Goal: Information Seeking & Learning: Compare options

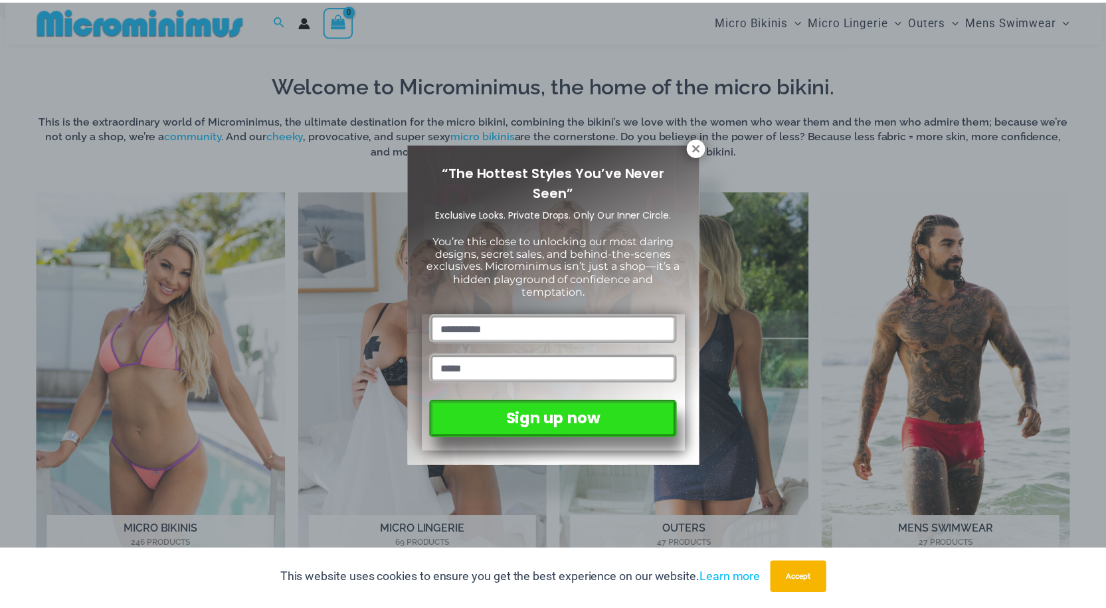
scroll to position [521, 0]
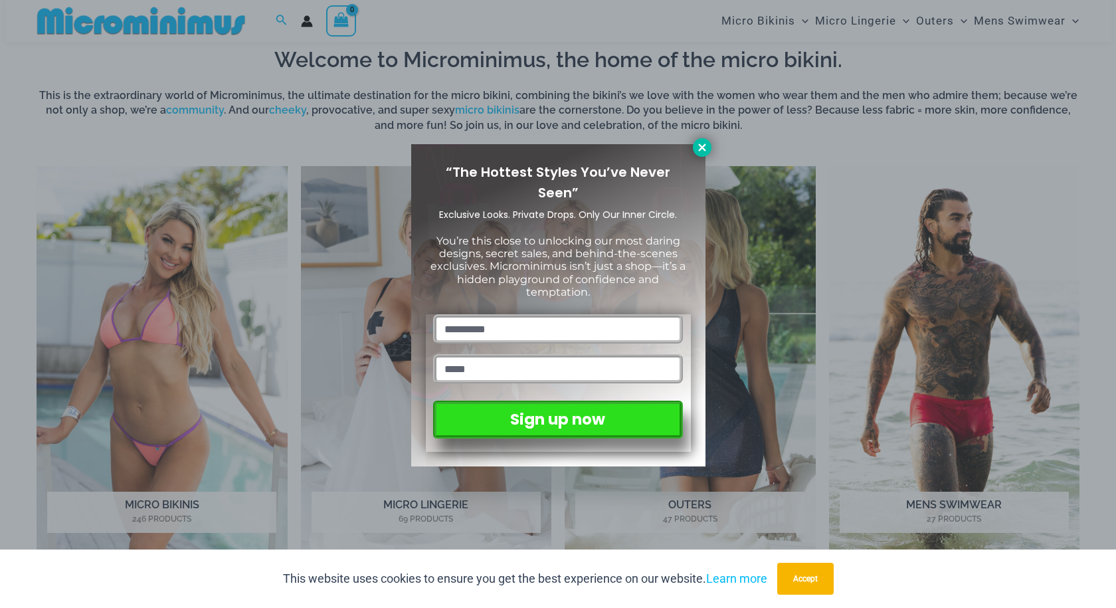
click at [700, 143] on icon at bounding box center [702, 148] width 12 height 12
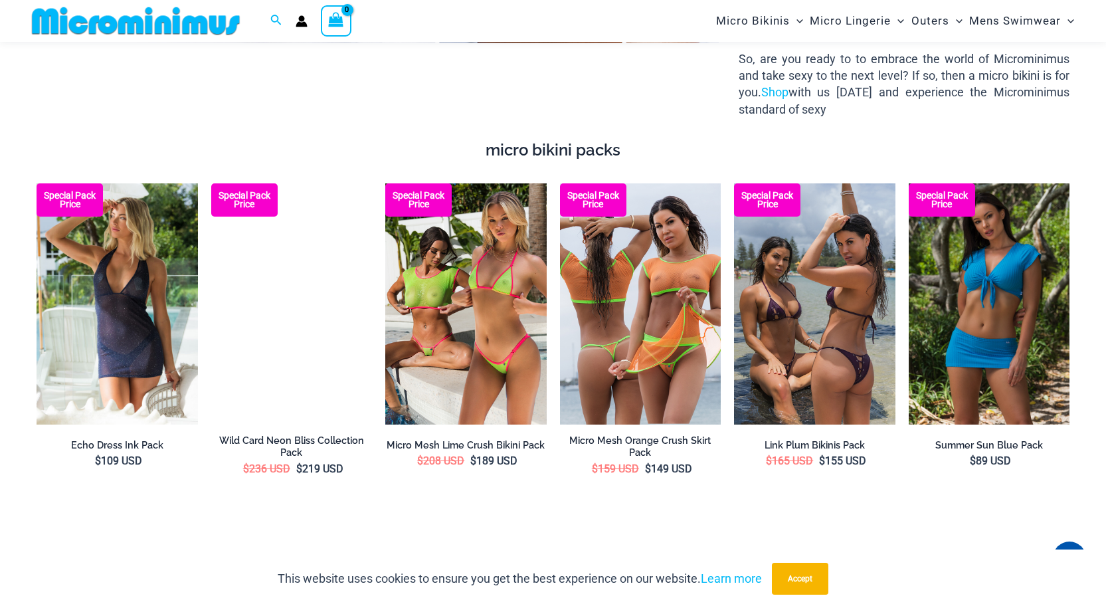
scroll to position [1916, 0]
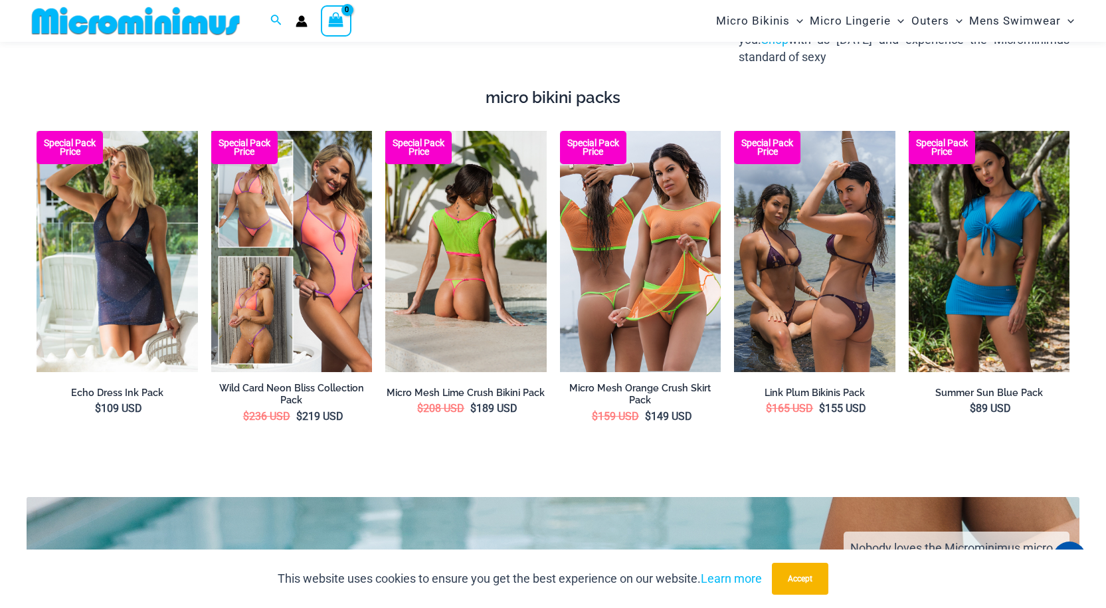
click at [494, 291] on img at bounding box center [465, 252] width 161 height 242
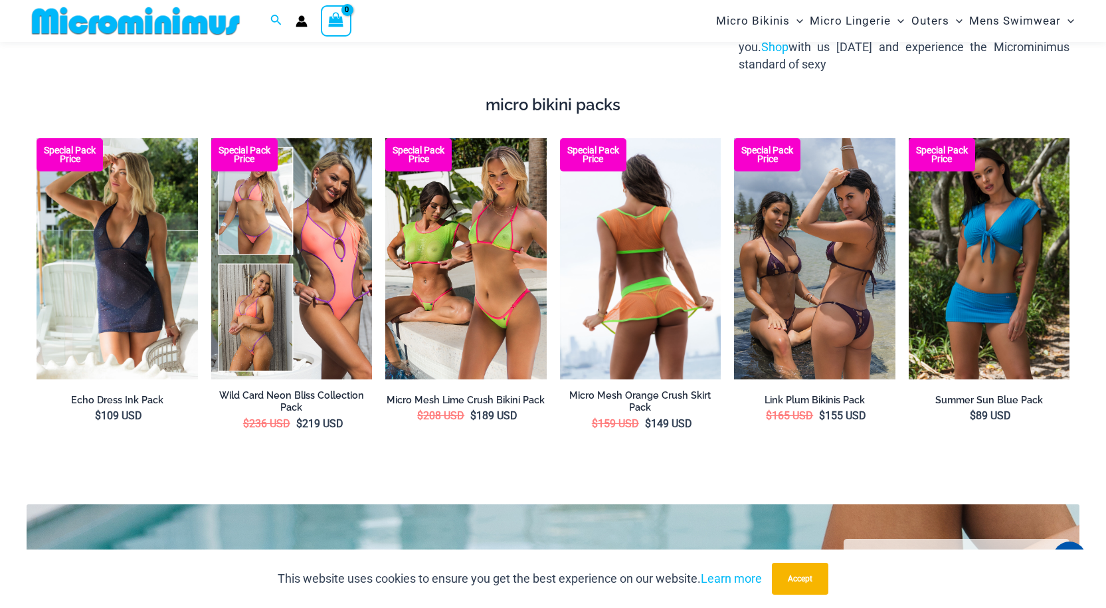
click at [660, 298] on img at bounding box center [640, 259] width 161 height 242
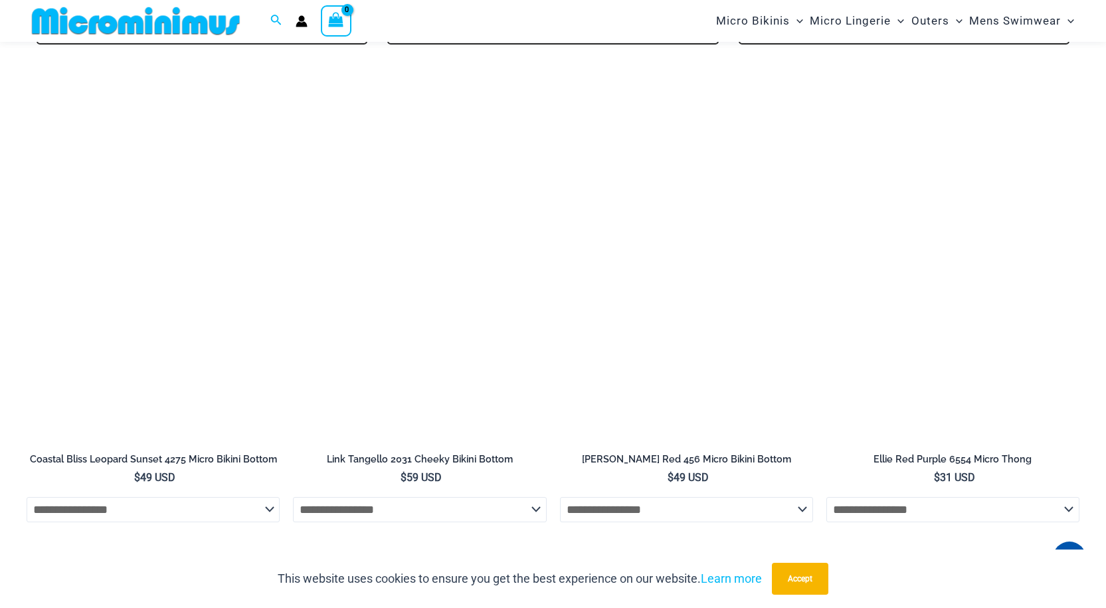
scroll to position [2898, 0]
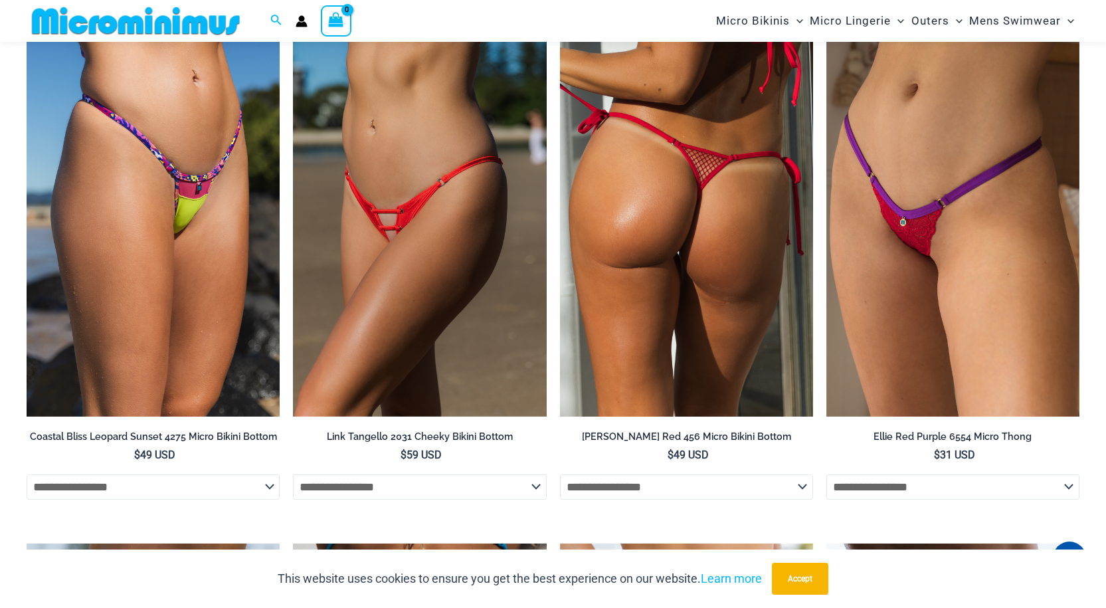
click at [684, 312] on img at bounding box center [686, 227] width 253 height 380
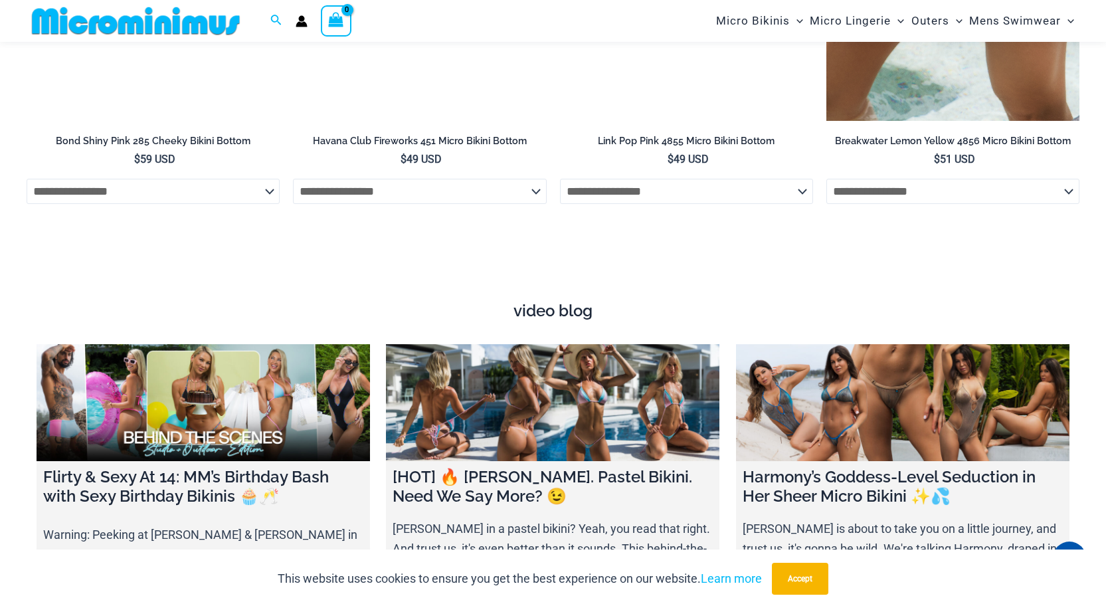
scroll to position [4283, 0]
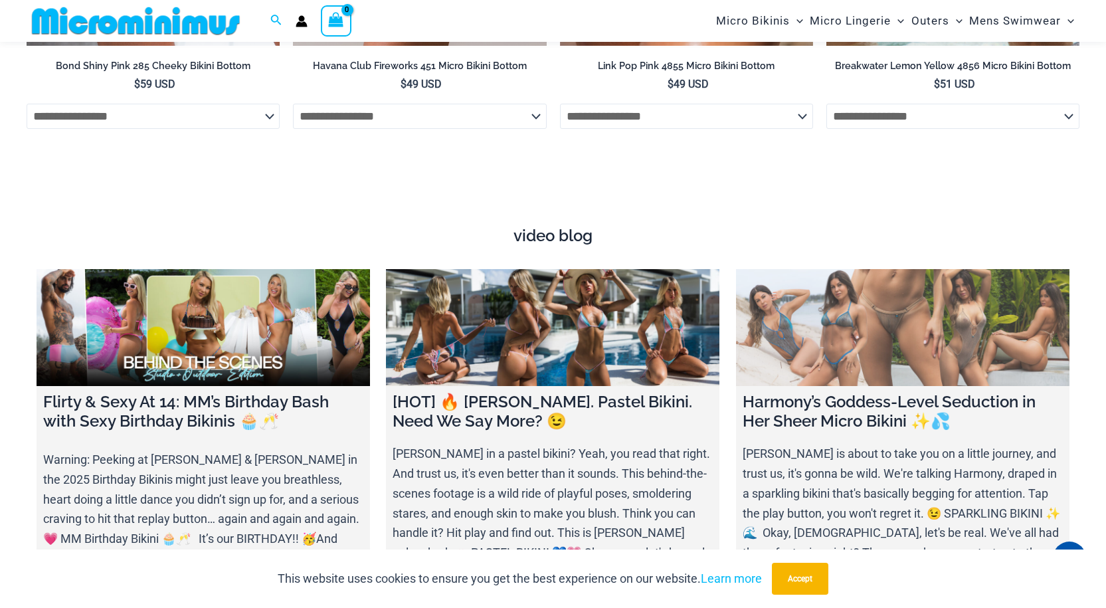
click at [923, 320] on link at bounding box center [902, 327] width 333 height 117
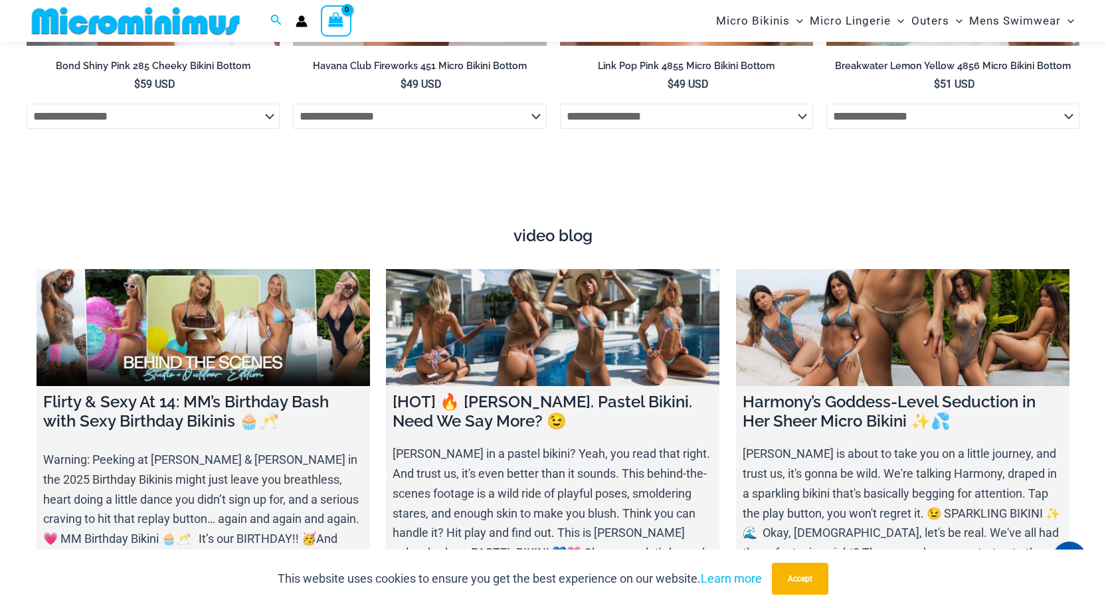
scroll to position [4266, 0]
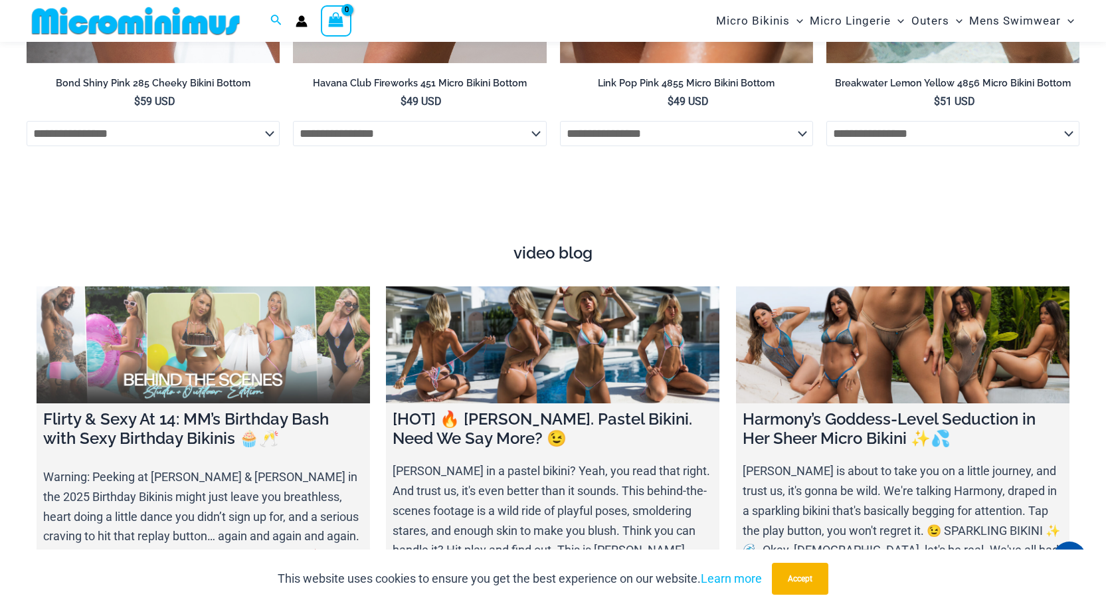
click at [219, 336] on link at bounding box center [203, 344] width 333 height 117
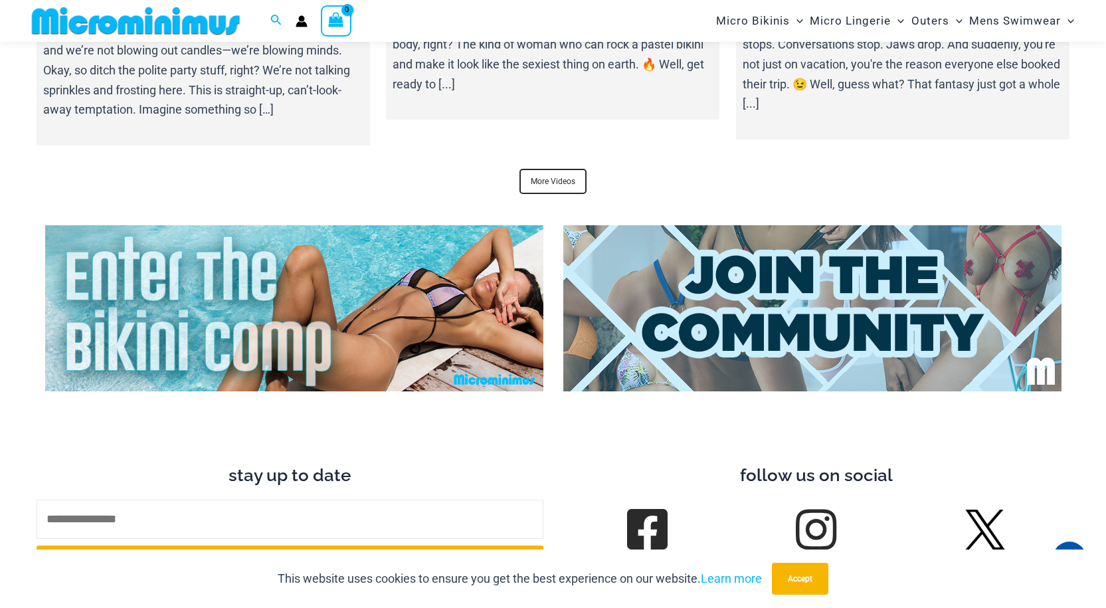
scroll to position [4846, 0]
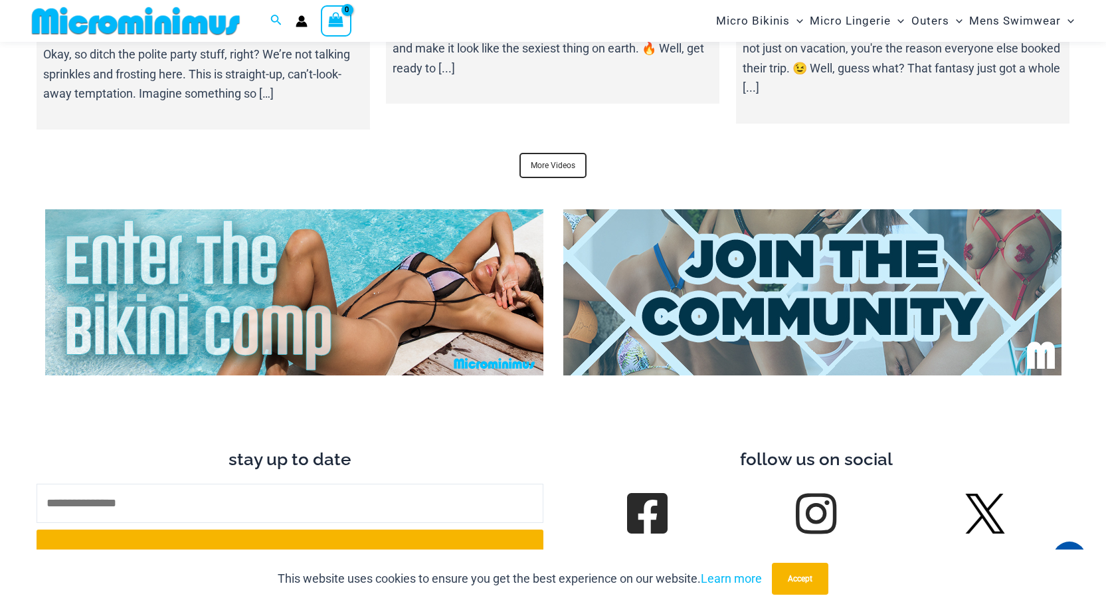
click at [217, 316] on img at bounding box center [294, 292] width 498 height 166
click at [826, 296] on img at bounding box center [812, 292] width 498 height 166
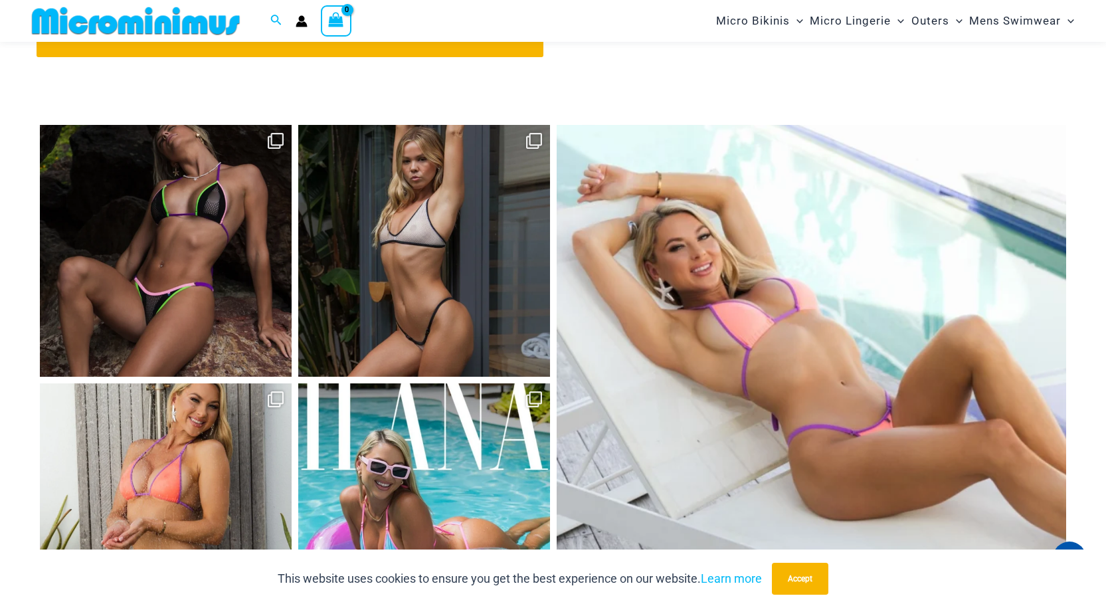
scroll to position [5403, 0]
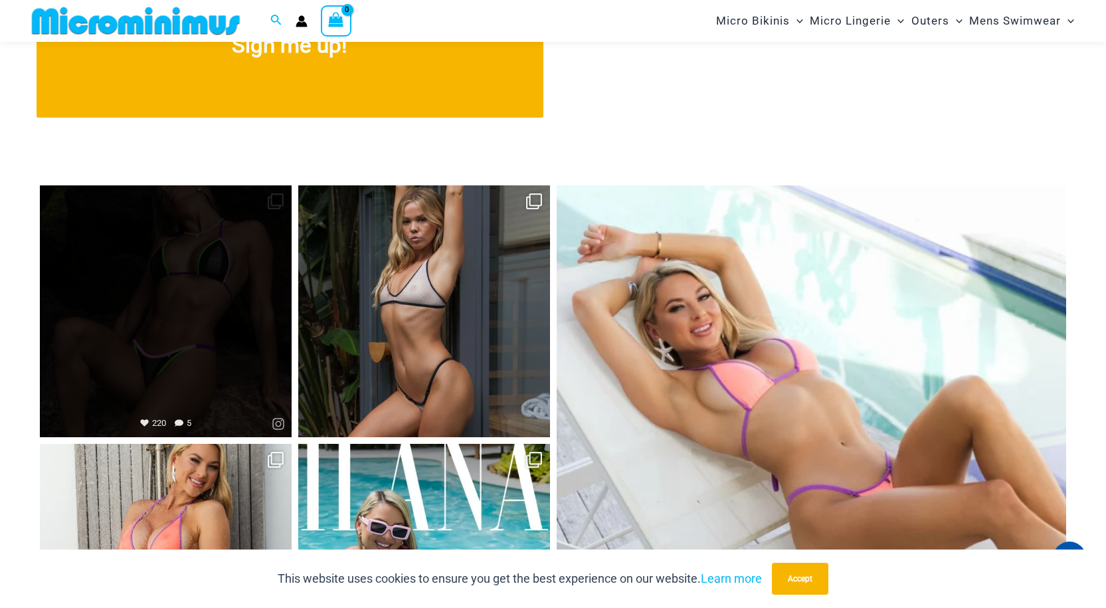
click at [192, 304] on link "Open" at bounding box center [166, 311] width 252 height 252
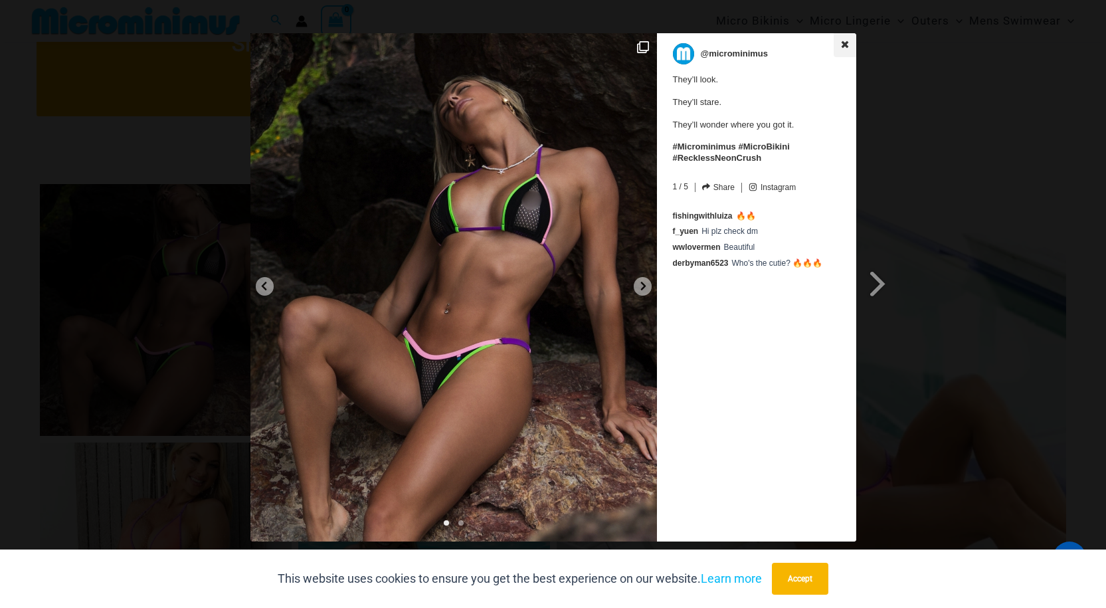
click at [845, 43] on icon at bounding box center [844, 44] width 7 height 7
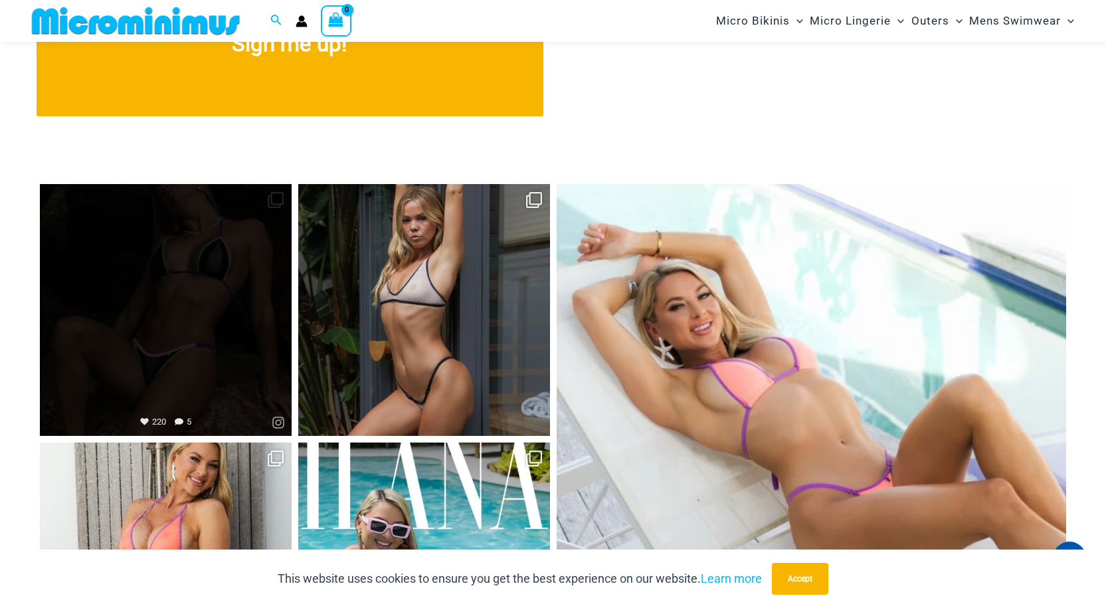
click at [183, 281] on link "Open" at bounding box center [166, 310] width 252 height 252
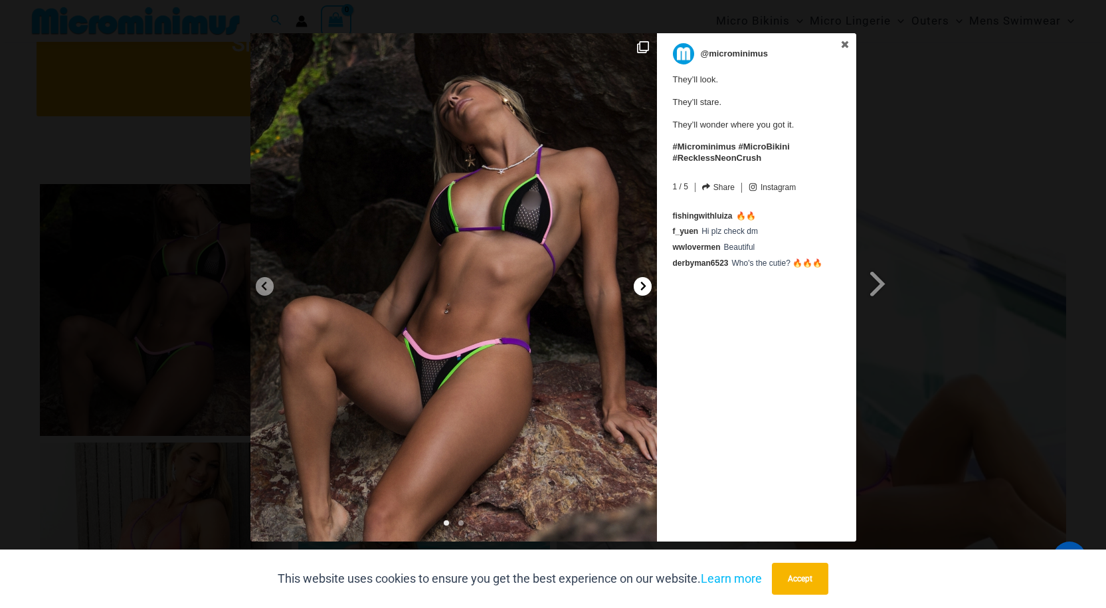
click at [641, 284] on icon at bounding box center [643, 286] width 10 height 10
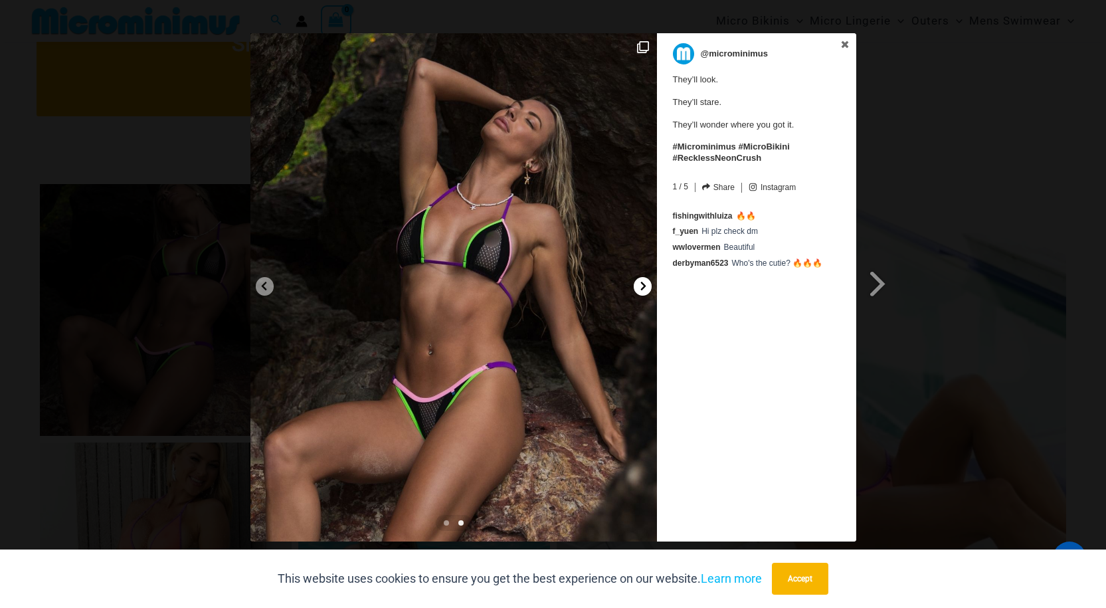
click at [641, 284] on icon at bounding box center [643, 286] width 10 height 10
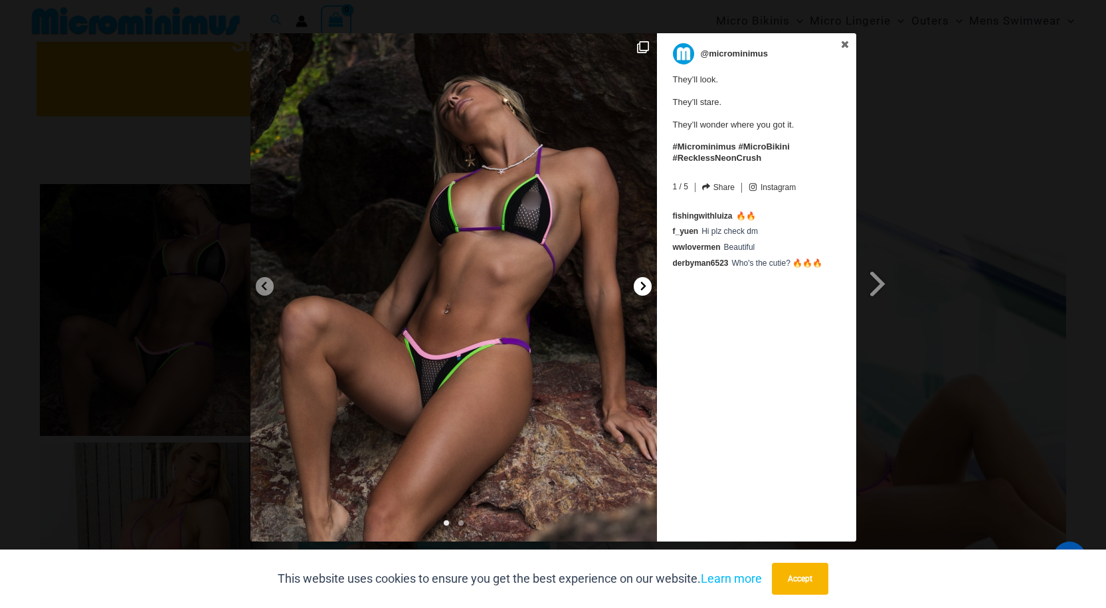
click at [641, 284] on icon at bounding box center [643, 286] width 10 height 10
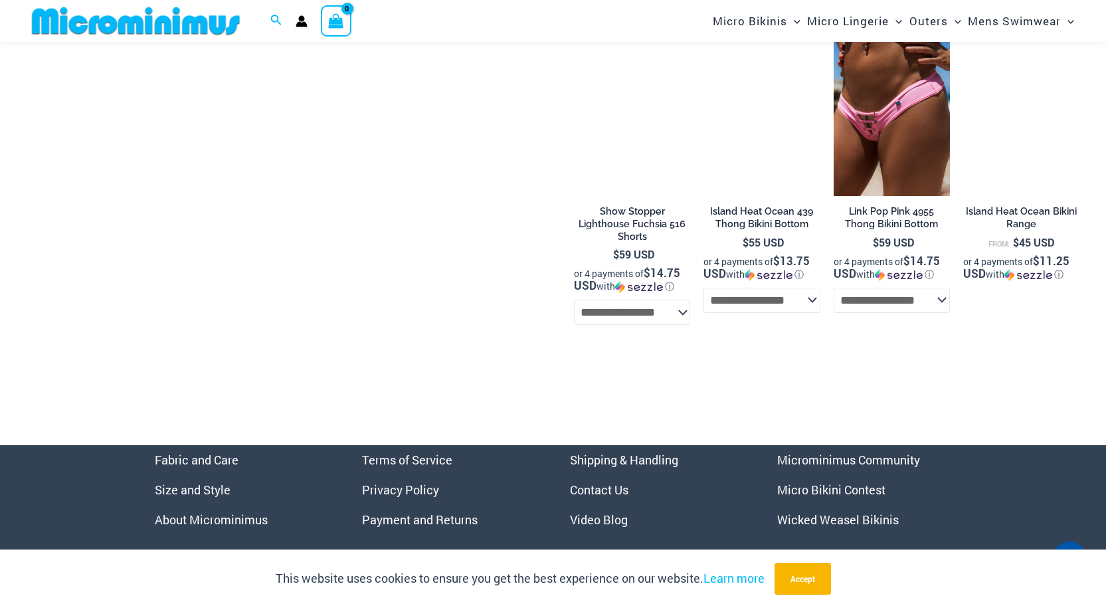
scroll to position [2979, 0]
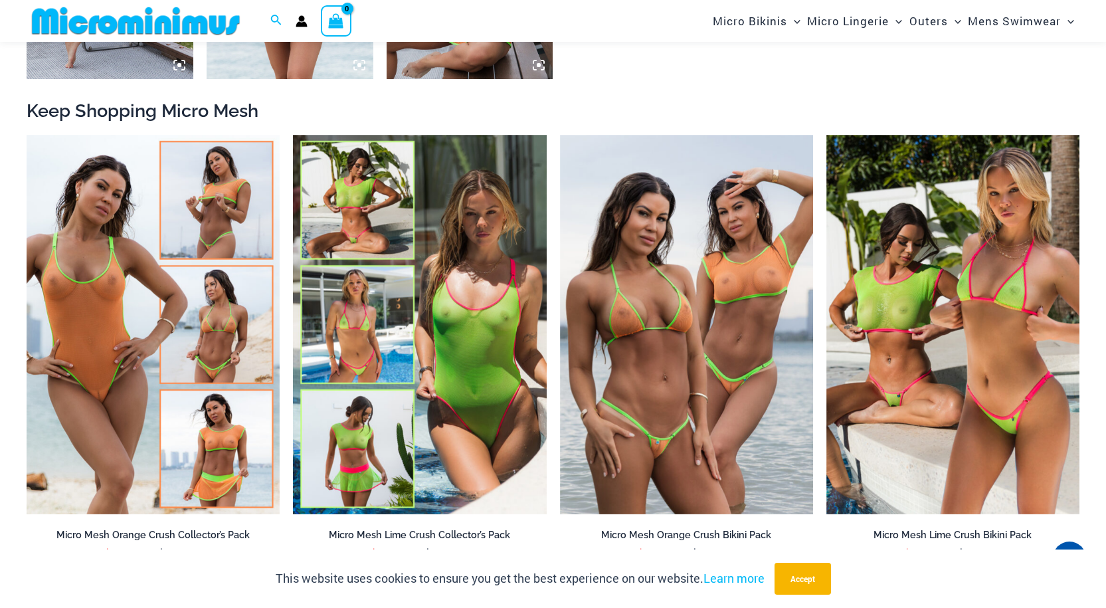
scroll to position [1386, 0]
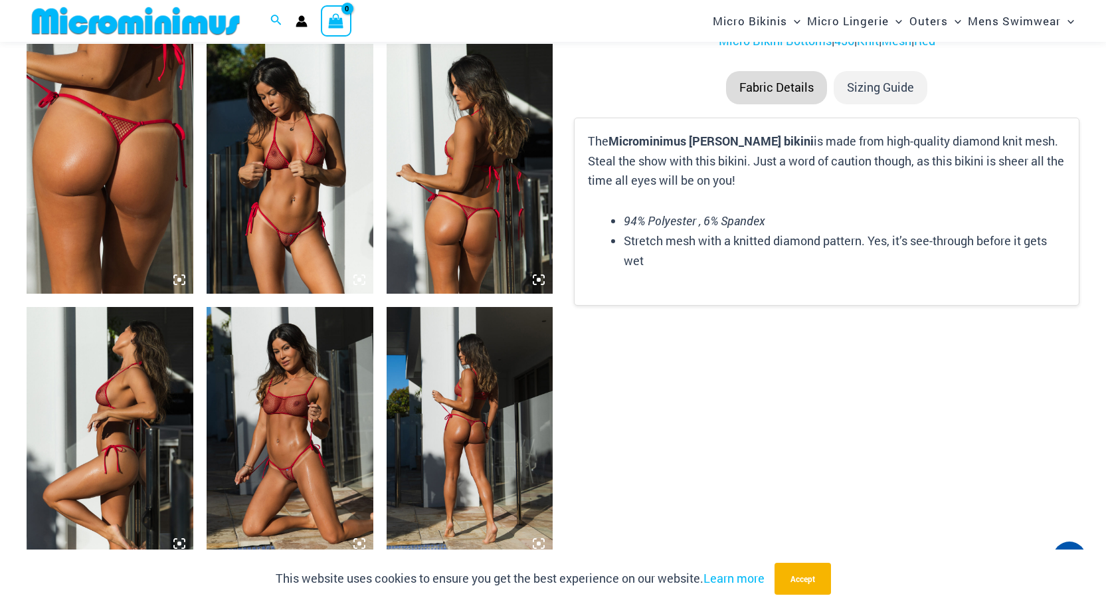
scroll to position [921, 0]
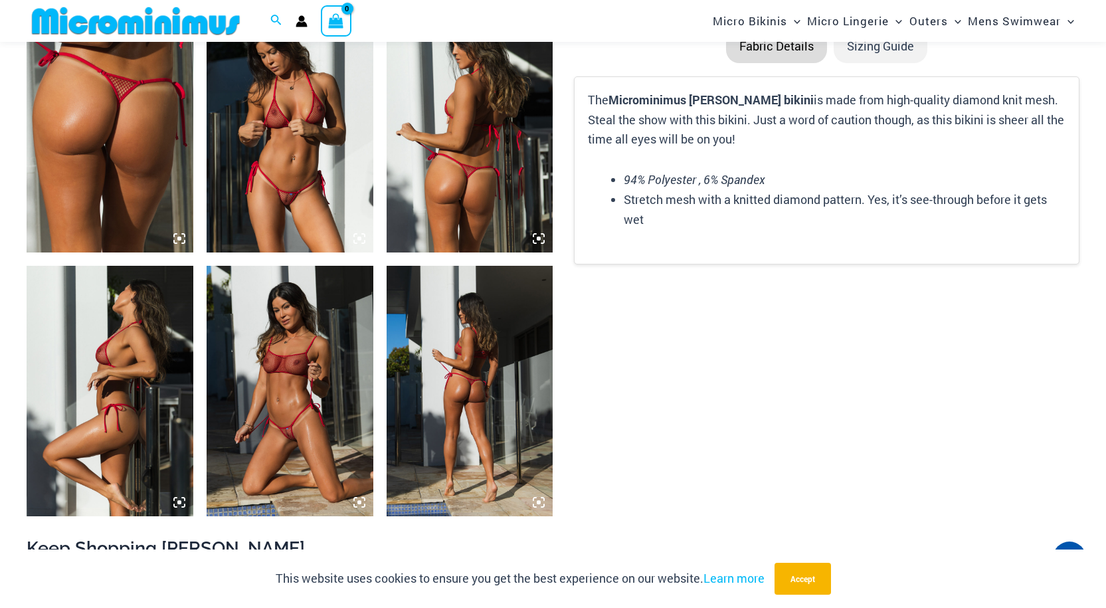
click at [308, 440] on img at bounding box center [290, 391] width 167 height 250
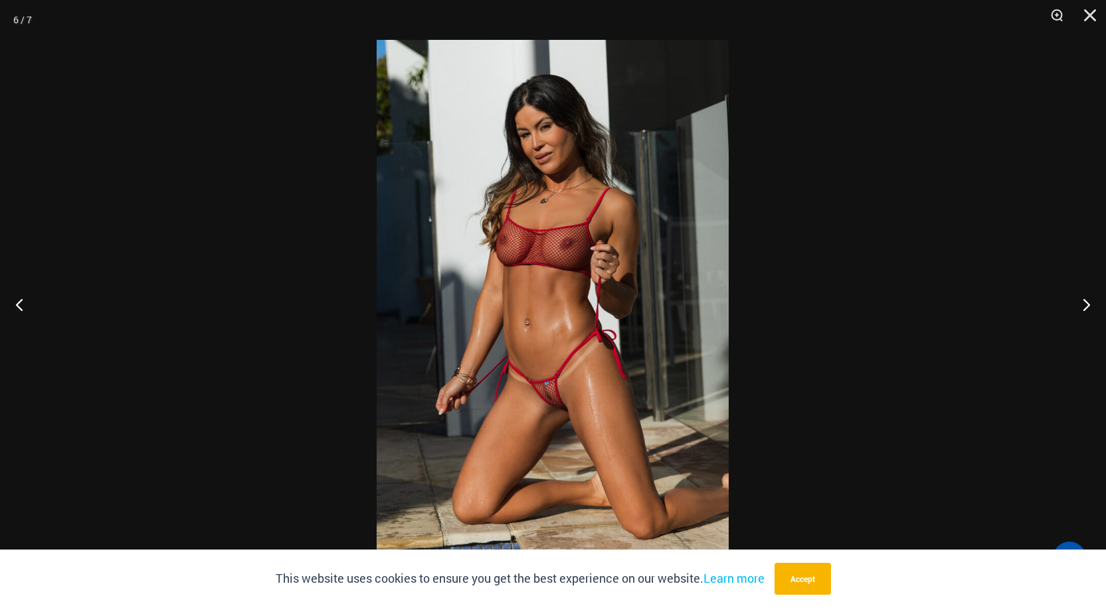
click at [585, 415] on img at bounding box center [553, 304] width 352 height 528
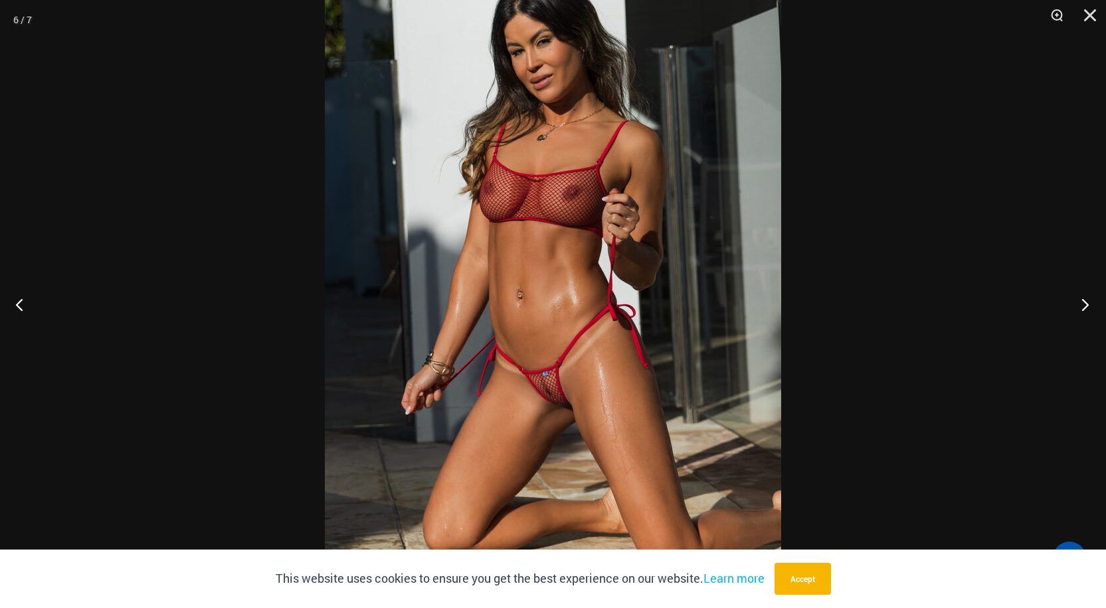
click at [1090, 306] on button "Next" at bounding box center [1081, 304] width 50 height 66
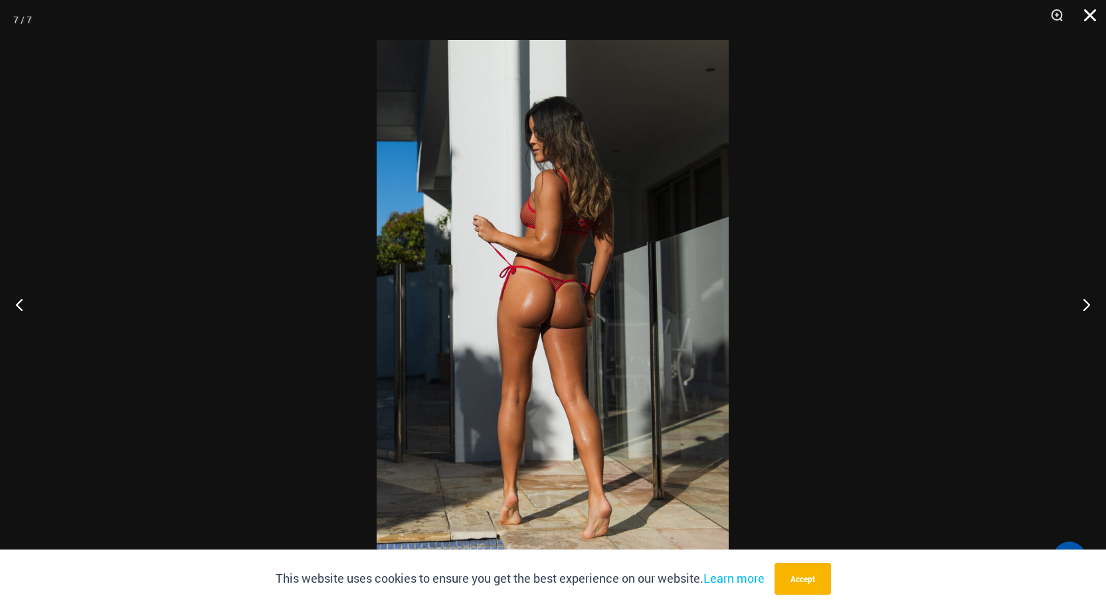
click at [1091, 17] on button "Close" at bounding box center [1085, 20] width 33 height 40
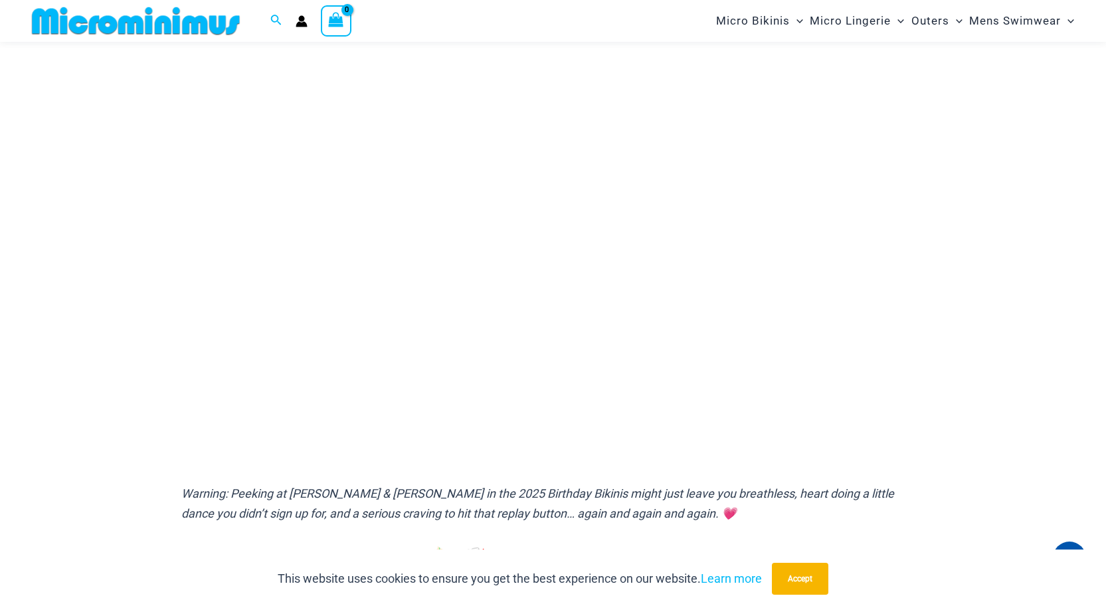
scroll to position [123, 0]
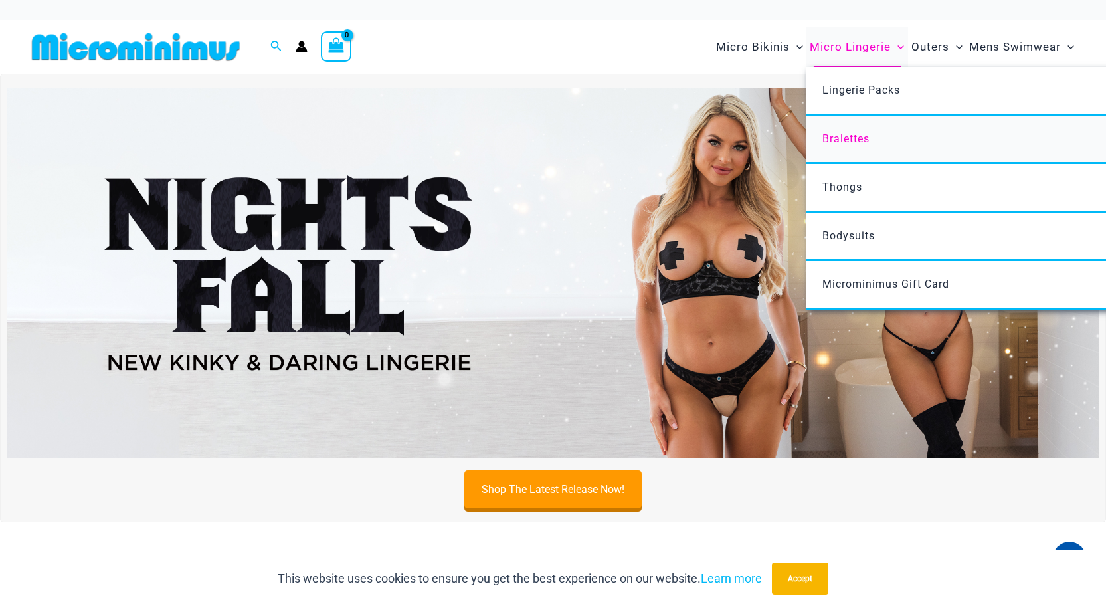
click at [844, 138] on span "Bralettes" at bounding box center [845, 138] width 47 height 13
click at [859, 48] on span "Micro Lingerie" at bounding box center [850, 47] width 81 height 34
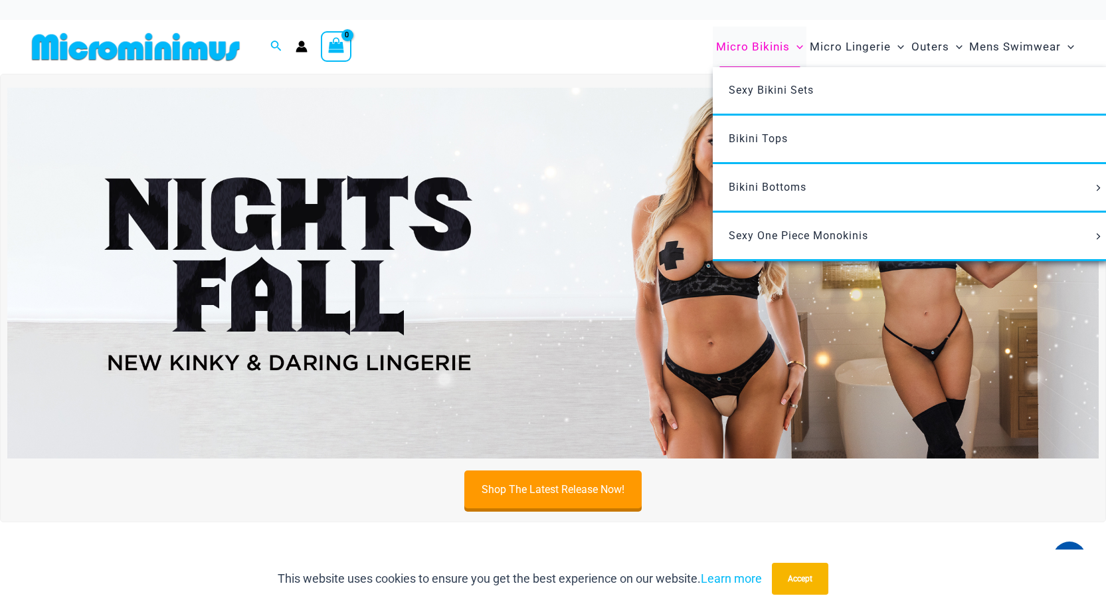
click at [747, 46] on span "Micro Bikinis" at bounding box center [753, 47] width 74 height 34
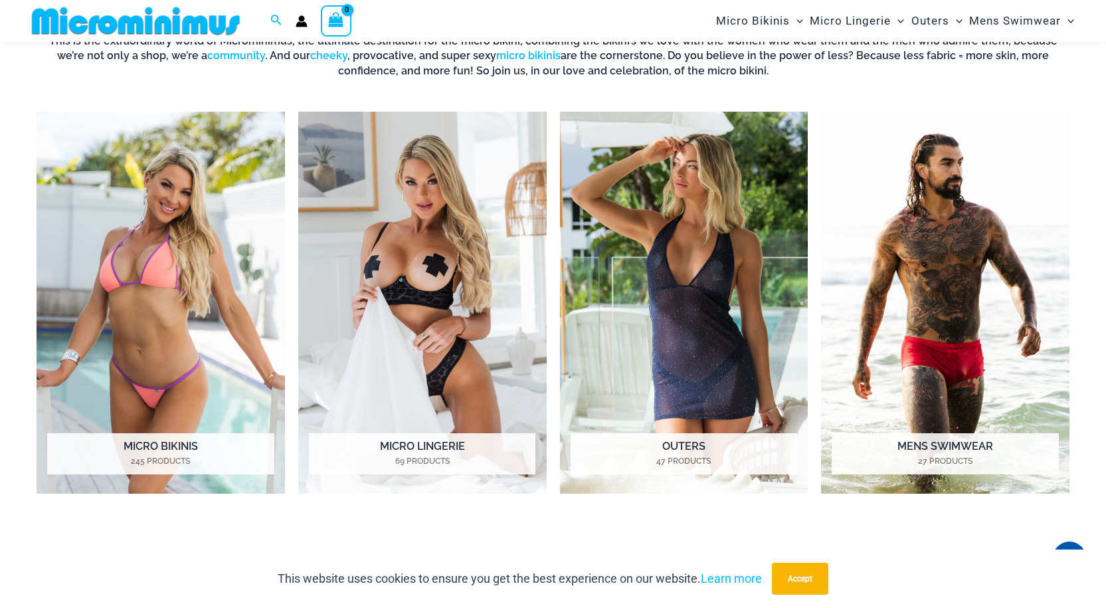
scroll to position [586, 0]
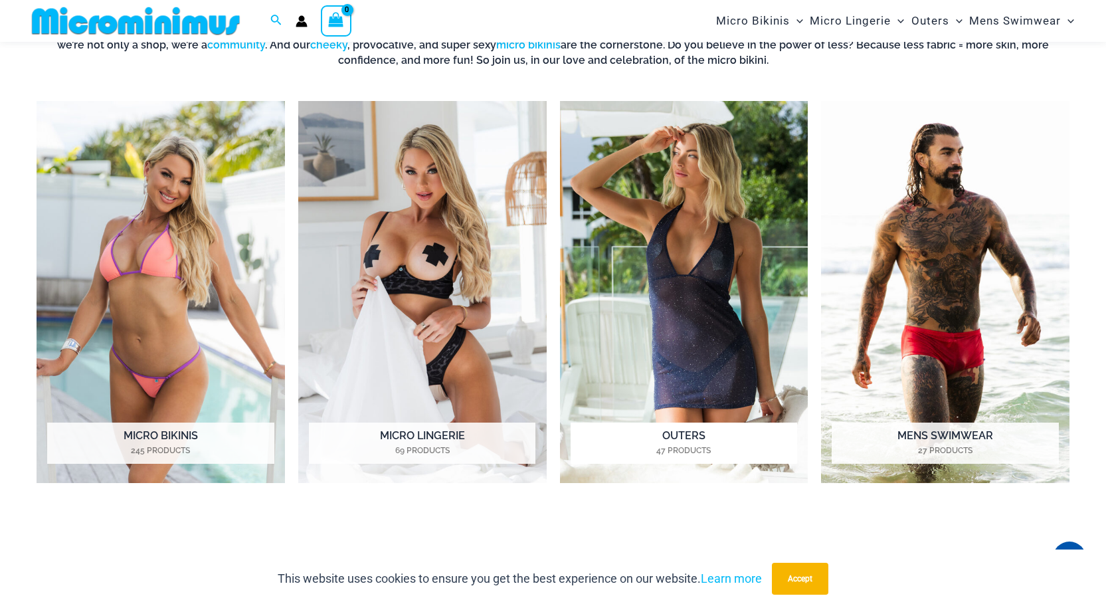
click at [692, 365] on img "Visit product category Outers" at bounding box center [684, 292] width 248 height 382
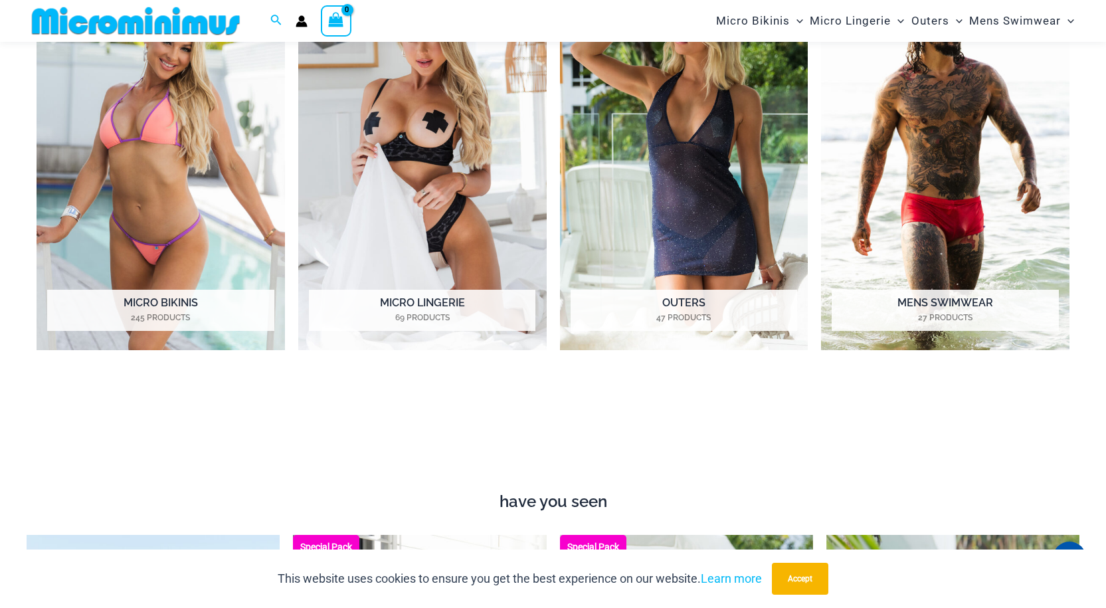
scroll to position [785, 0]
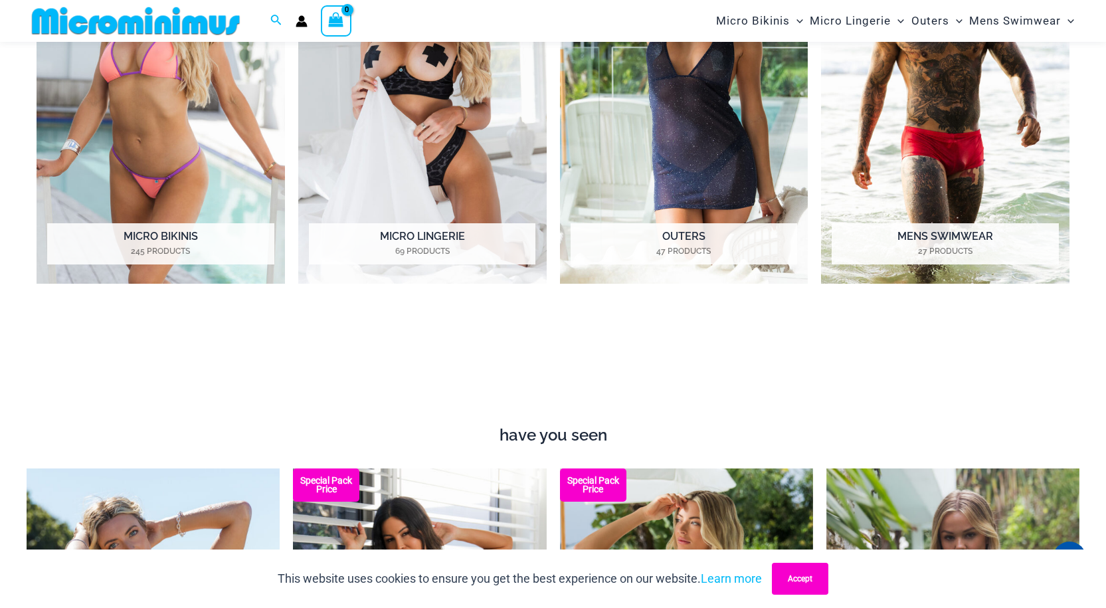
click at [789, 593] on button "Accept" at bounding box center [800, 579] width 56 height 32
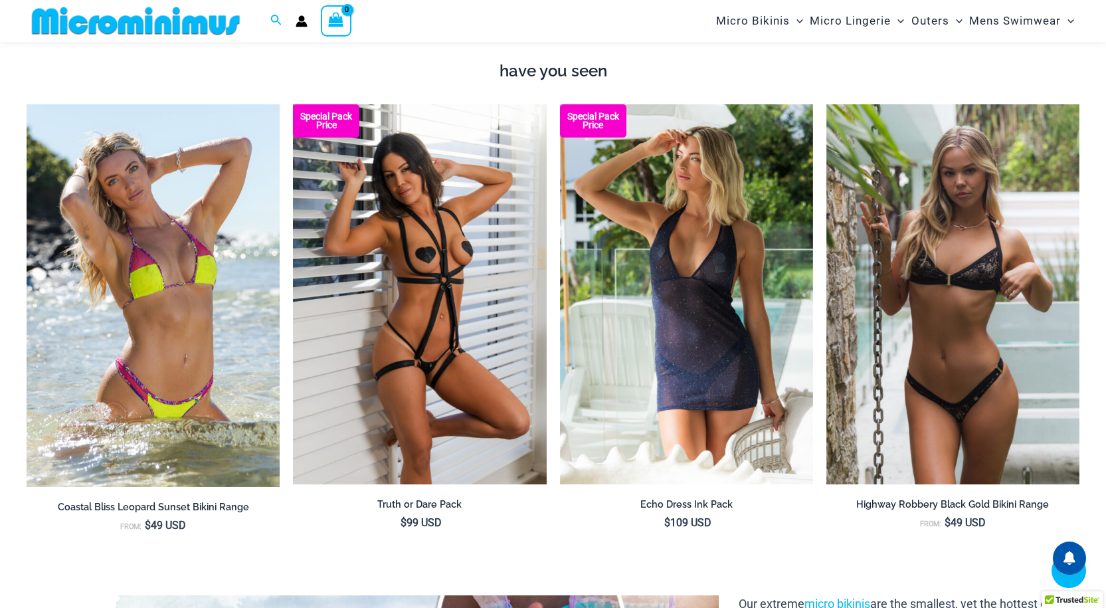
scroll to position [1184, 0]
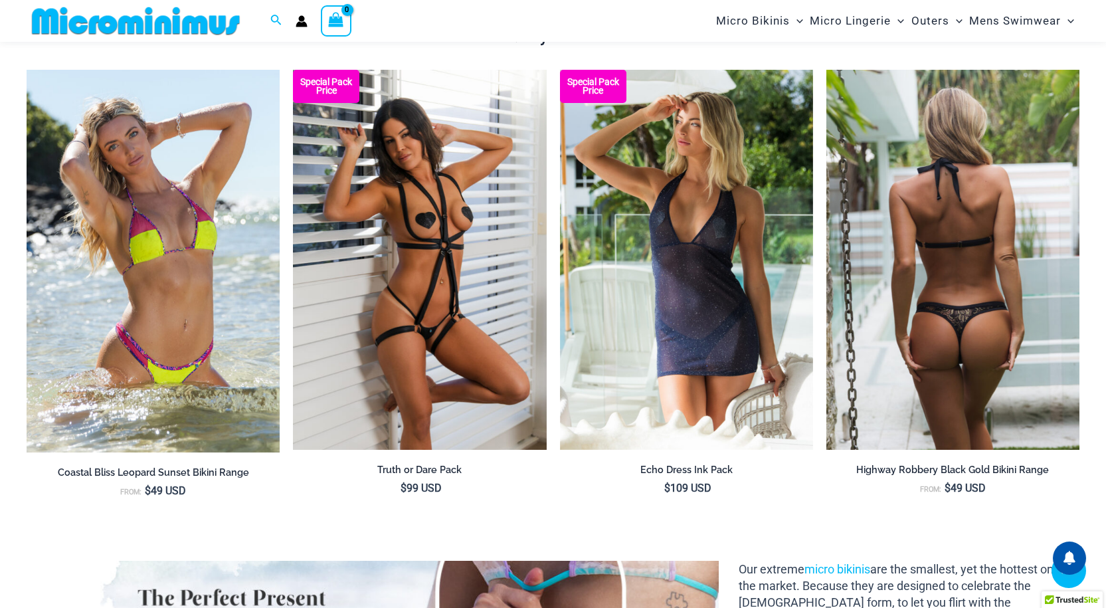
click at [974, 280] on img at bounding box center [952, 260] width 253 height 380
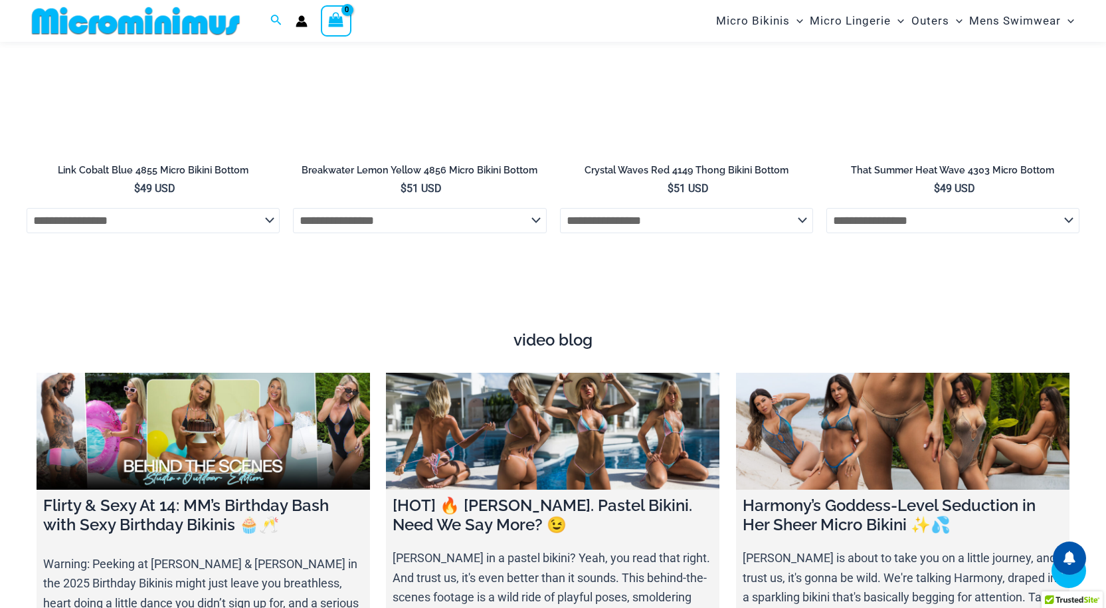
scroll to position [4236, 0]
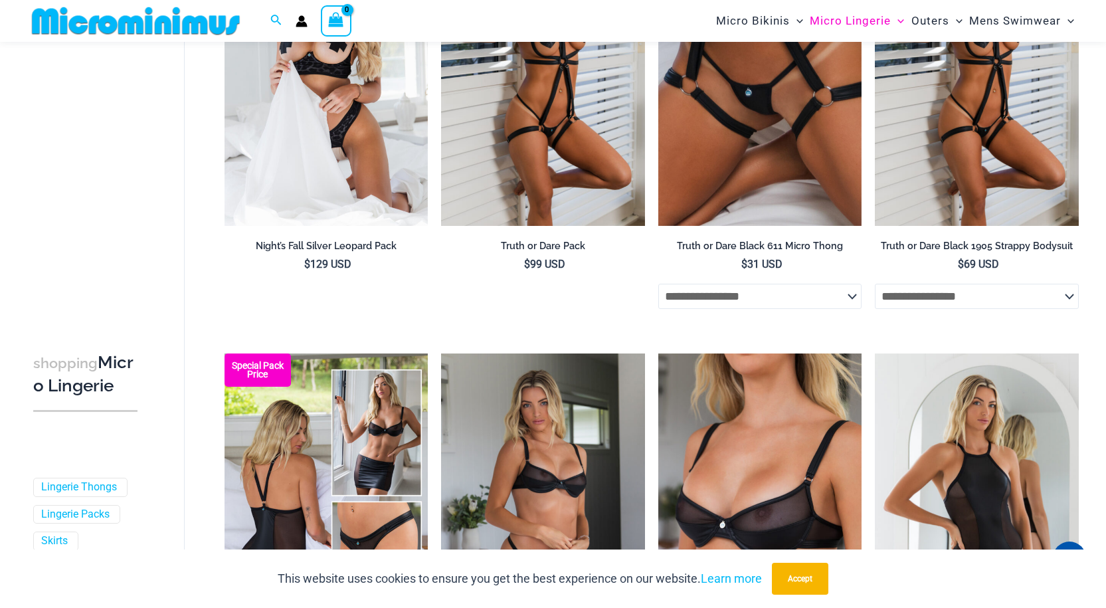
scroll to position [322, 0]
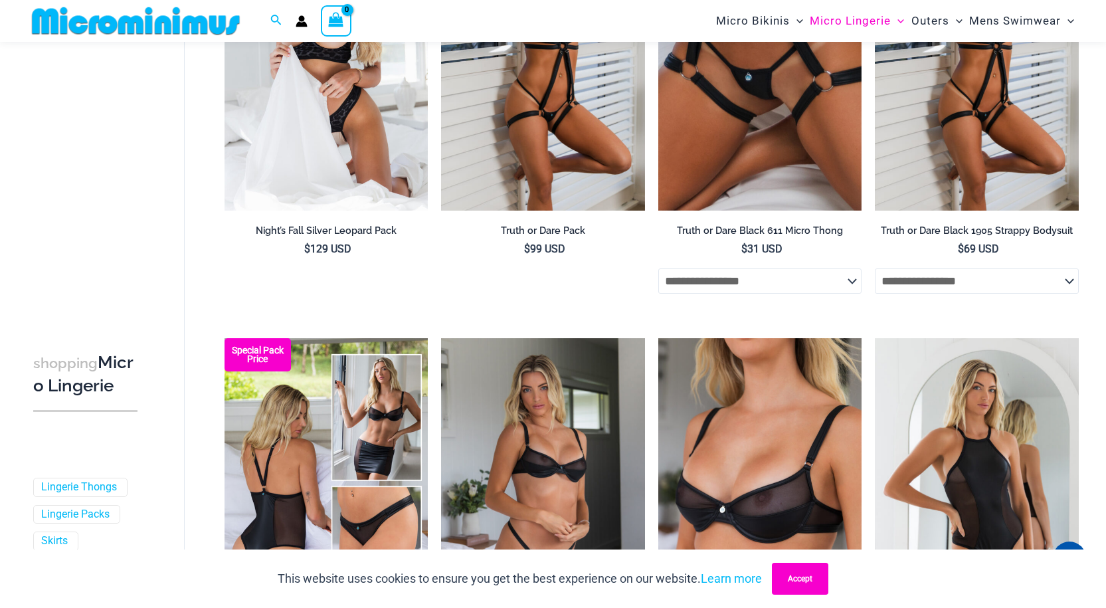
click at [797, 581] on button "Accept" at bounding box center [800, 579] width 56 height 32
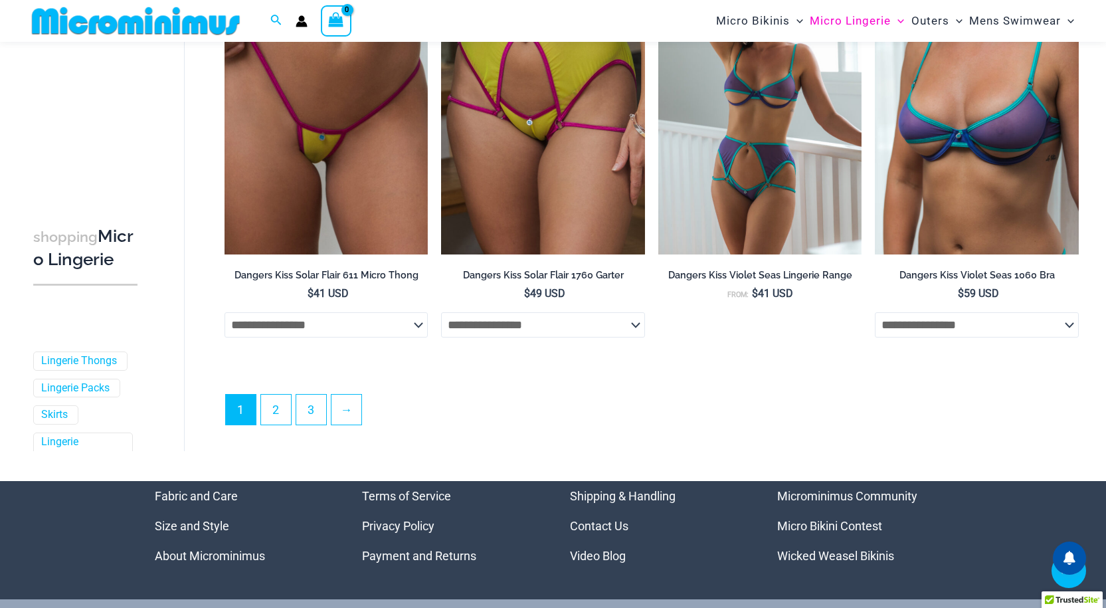
scroll to position [3312, 0]
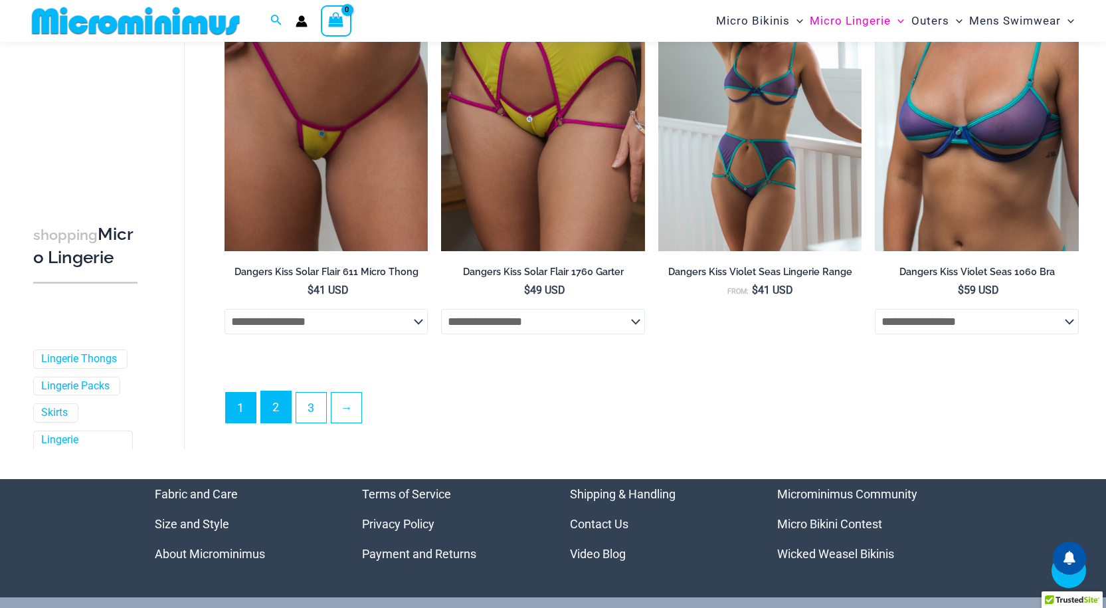
click at [278, 416] on link "2" at bounding box center [276, 406] width 30 height 31
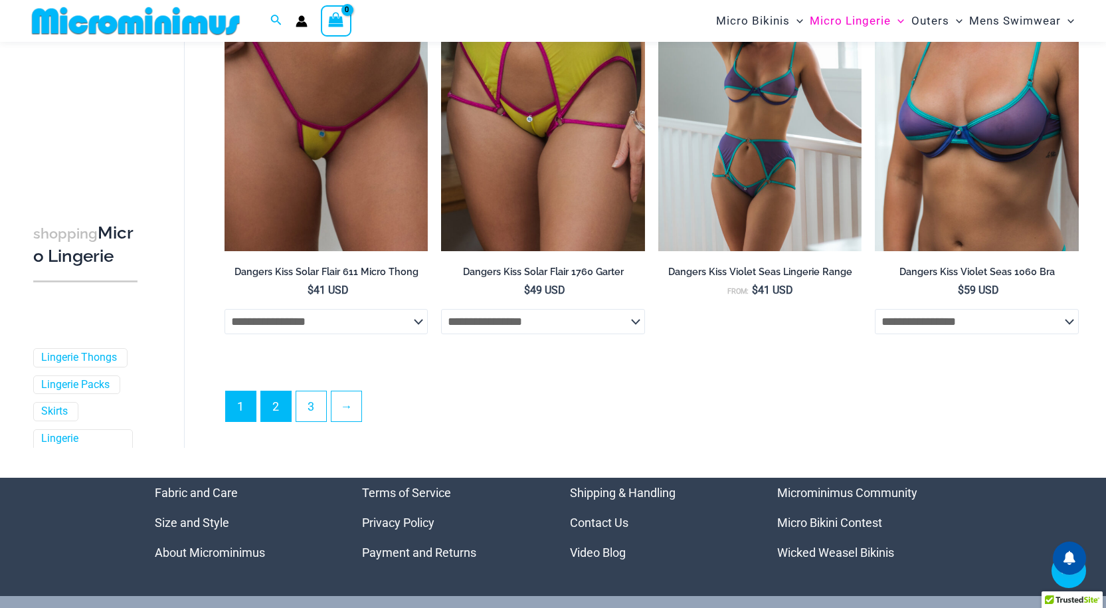
scroll to position [3289, 0]
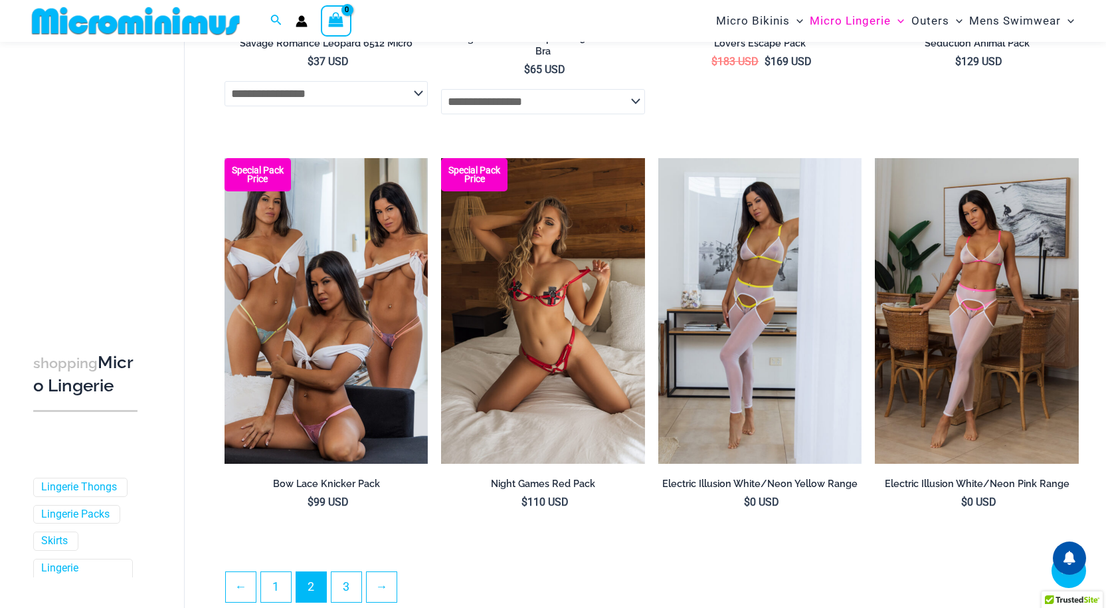
scroll to position [3046, 0]
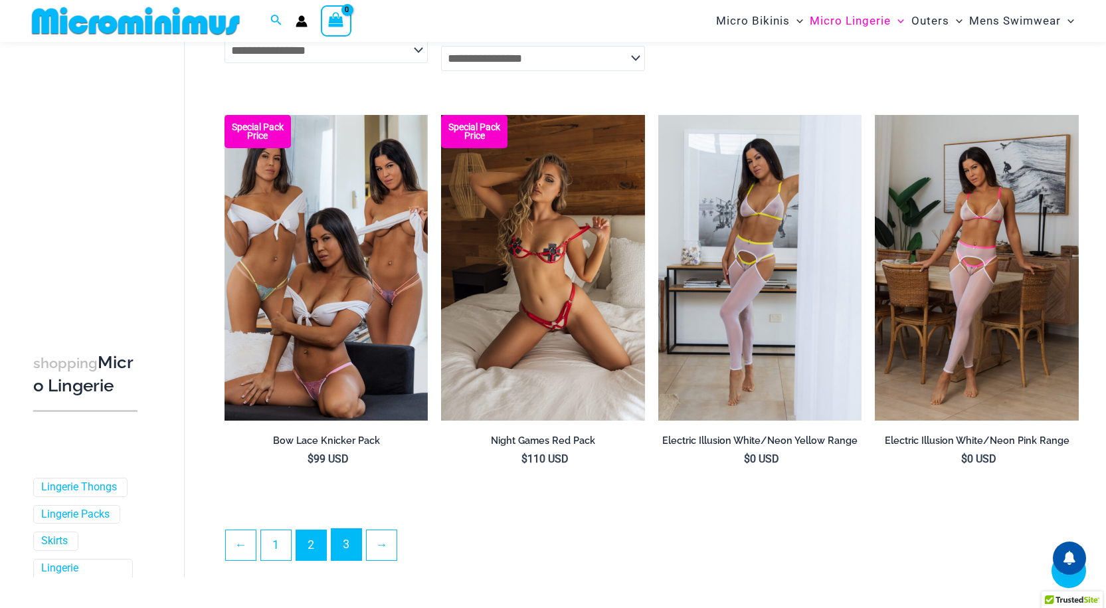
click at [352, 549] on link "3" at bounding box center [347, 544] width 30 height 31
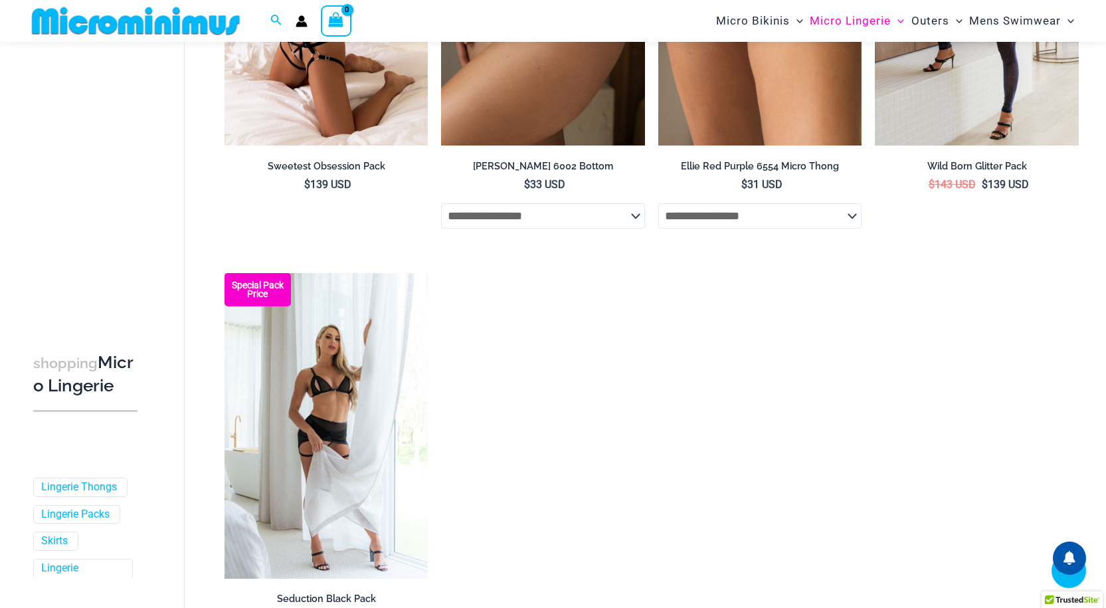
scroll to position [456, 0]
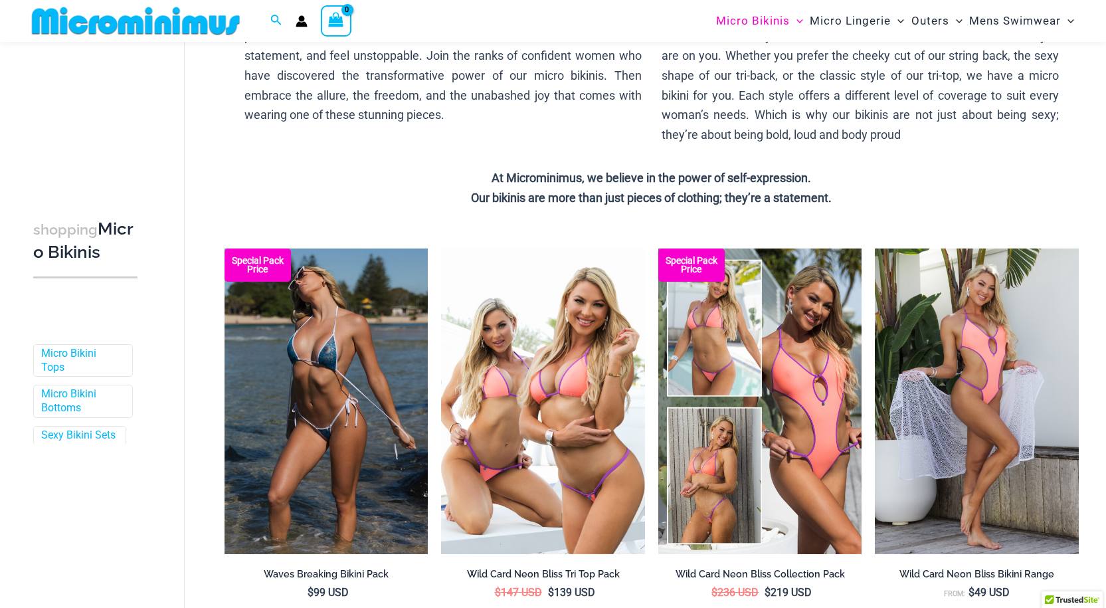
scroll to position [188, 0]
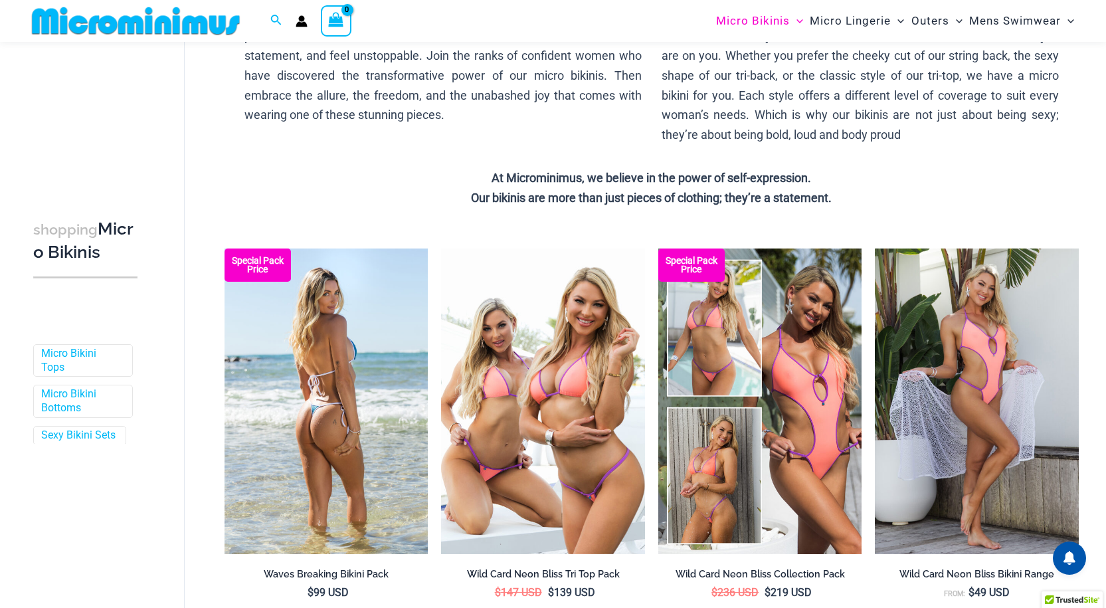
click at [335, 415] on img at bounding box center [327, 401] width 204 height 306
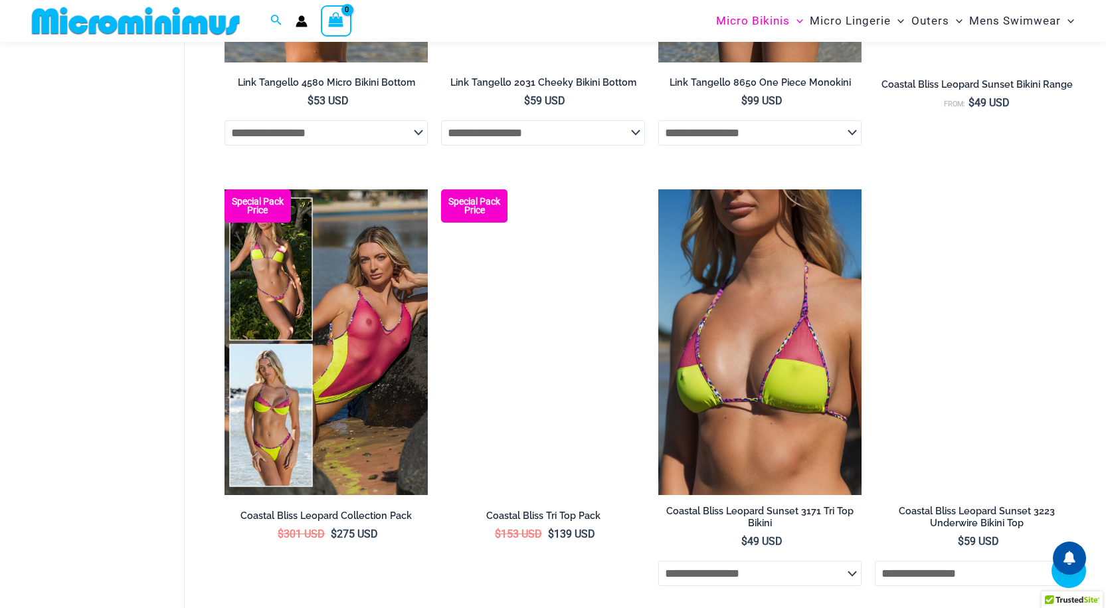
scroll to position [1982, 0]
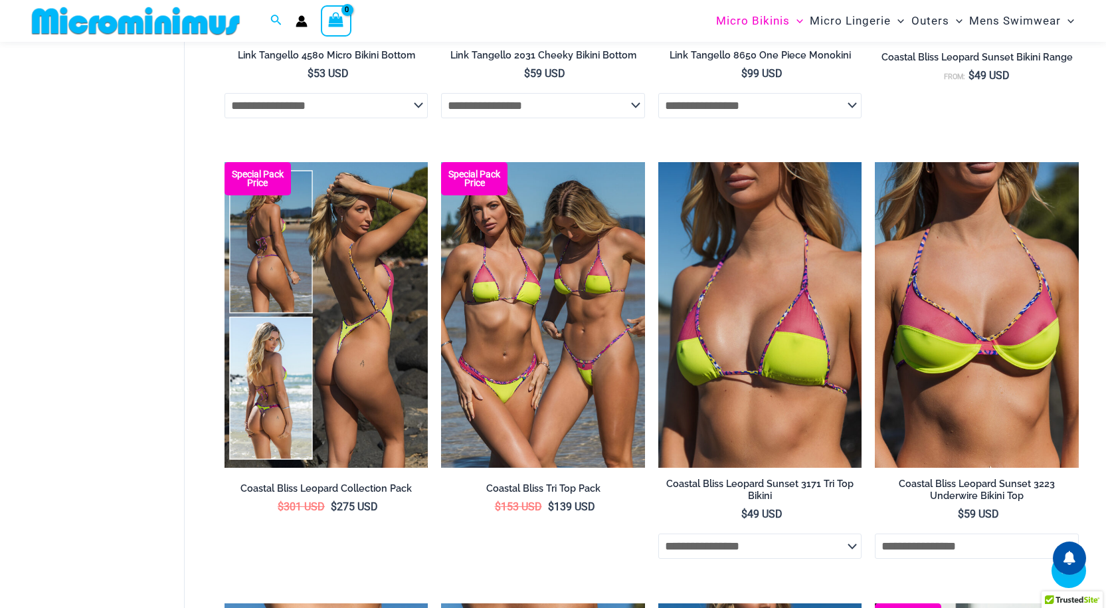
click at [381, 403] on img at bounding box center [327, 315] width 204 height 306
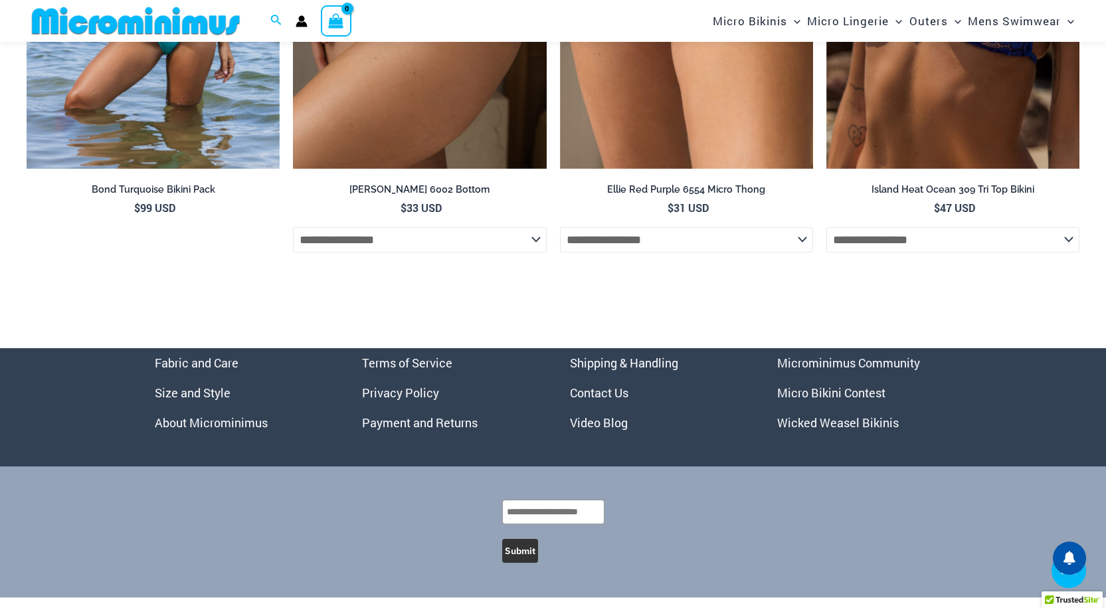
scroll to position [4306, 0]
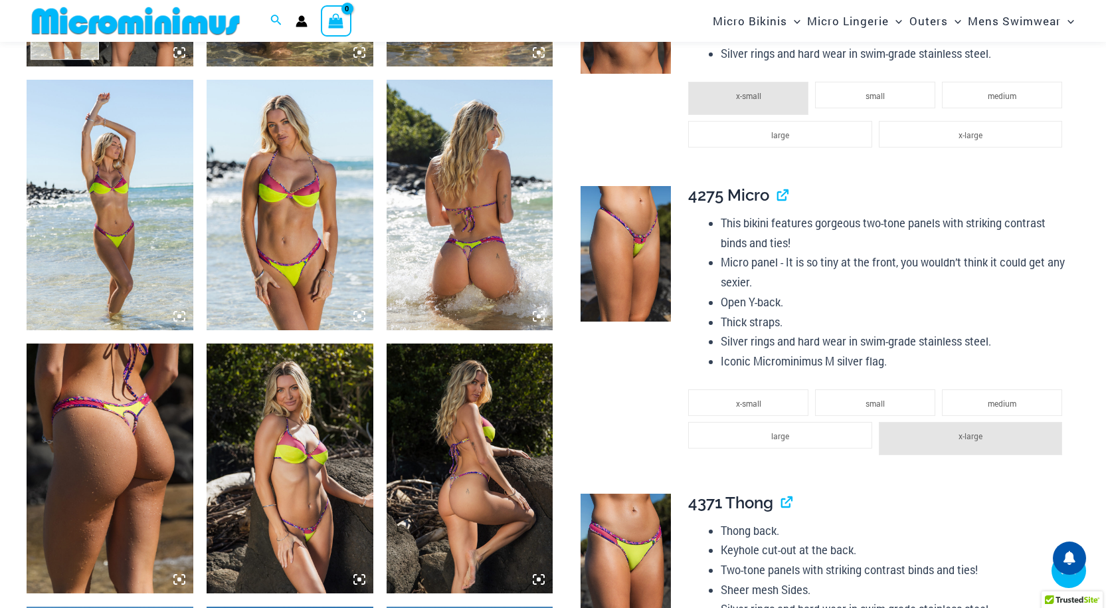
scroll to position [1184, 0]
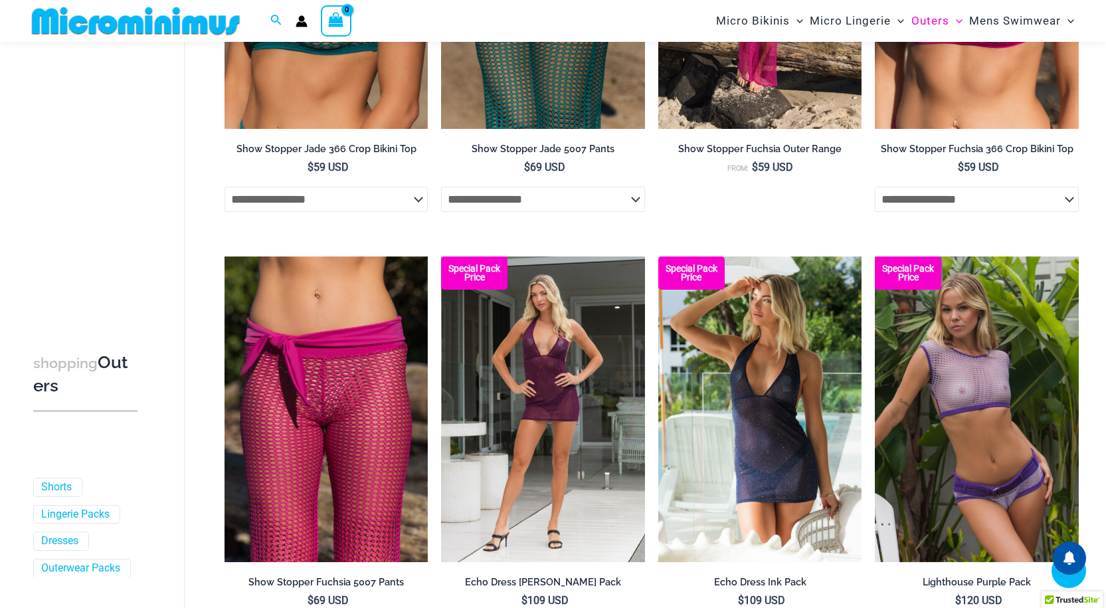
scroll to position [854, 0]
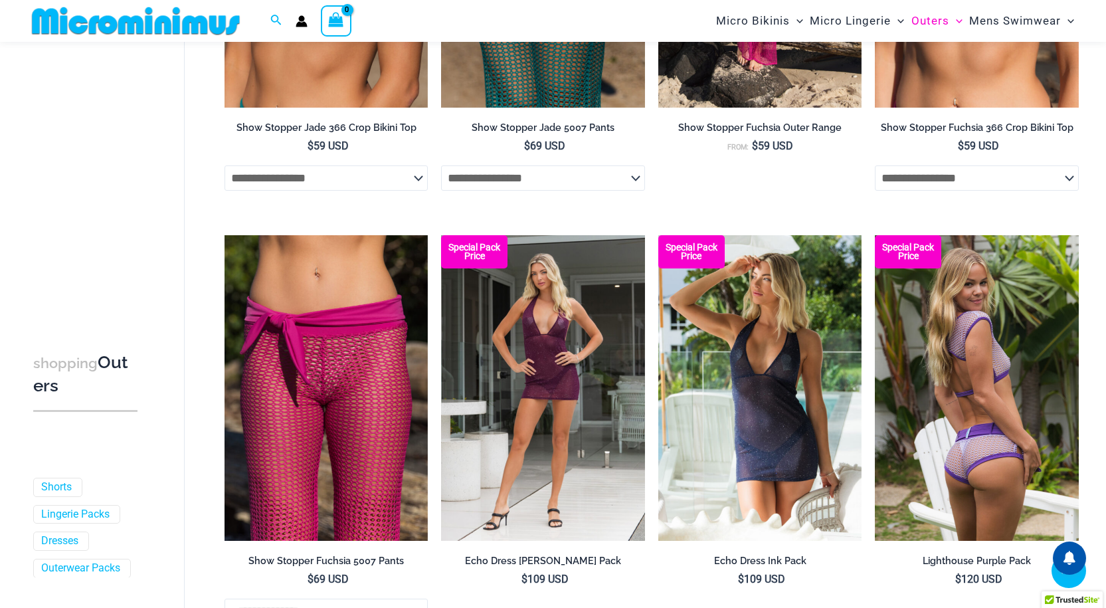
click at [970, 390] on img at bounding box center [977, 388] width 204 height 306
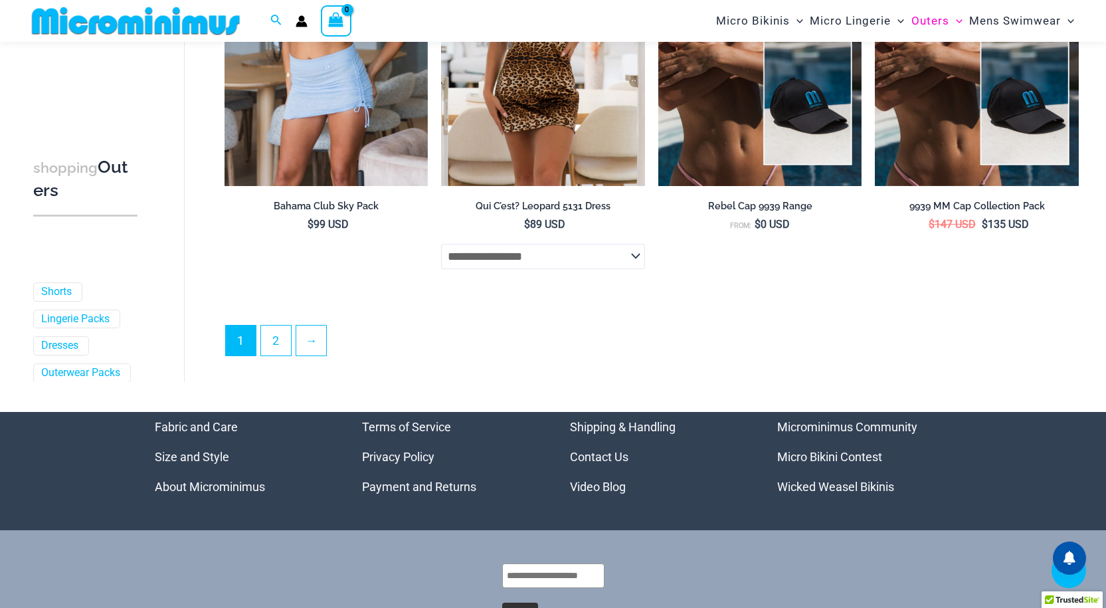
scroll to position [3375, 0]
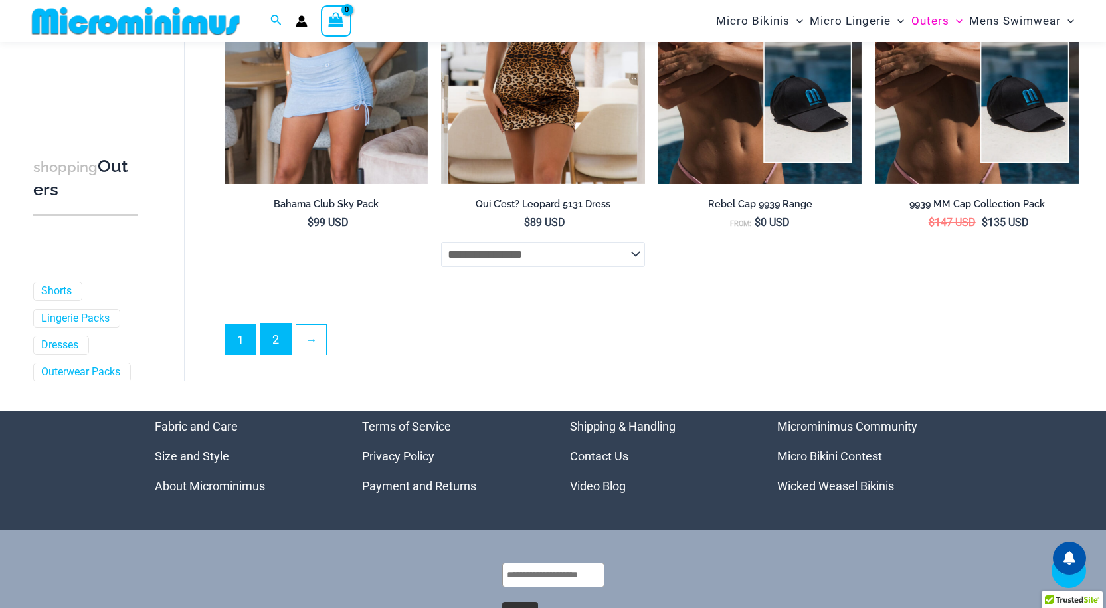
click at [284, 344] on link "2" at bounding box center [276, 339] width 30 height 31
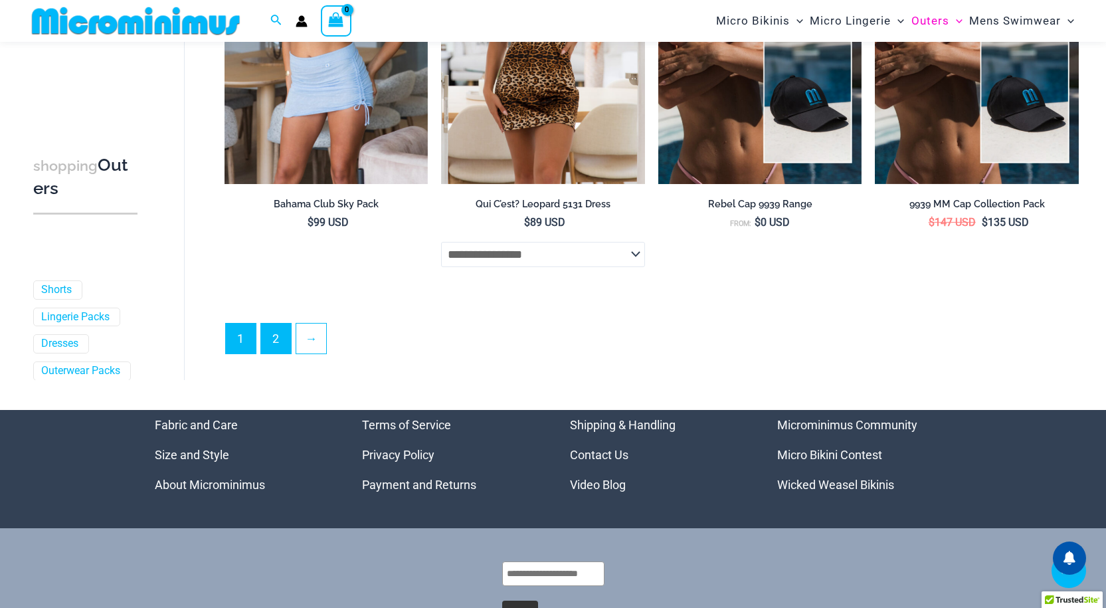
scroll to position [3353, 0]
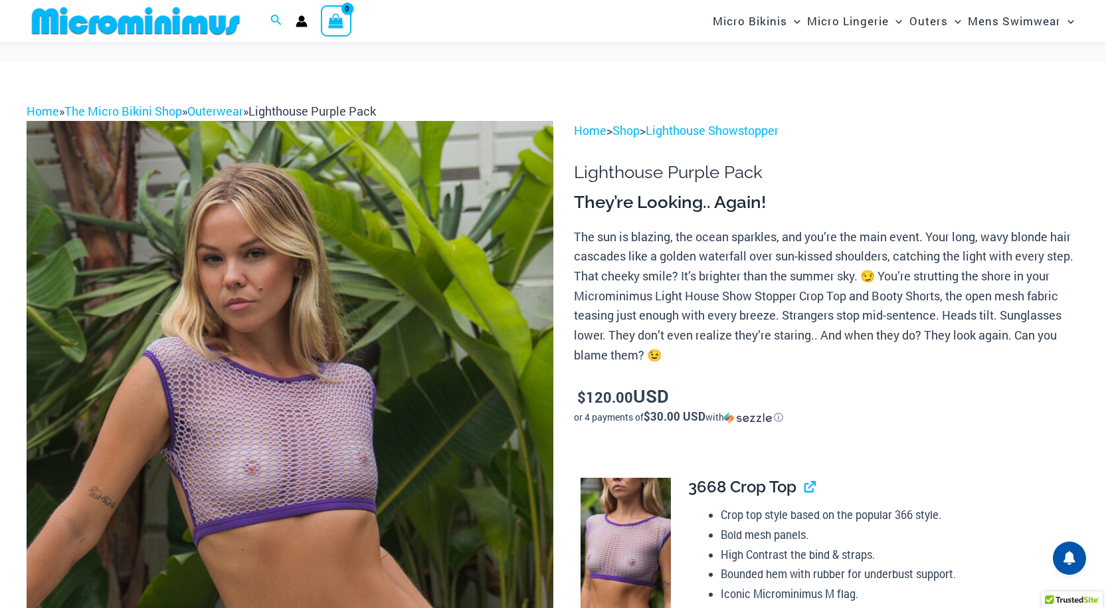
scroll to position [199, 0]
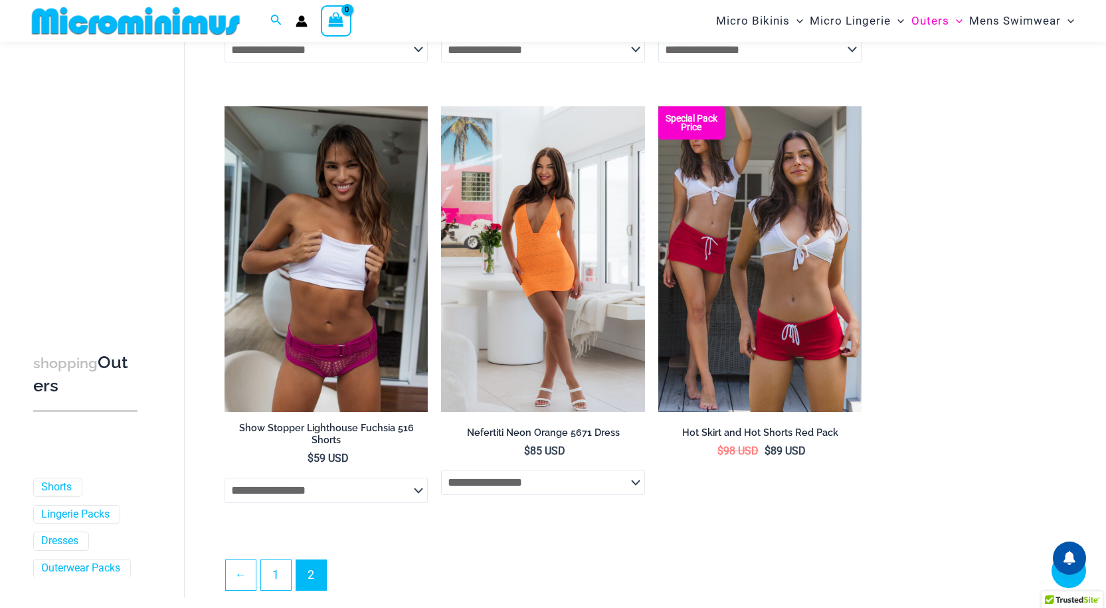
scroll to position [1385, 0]
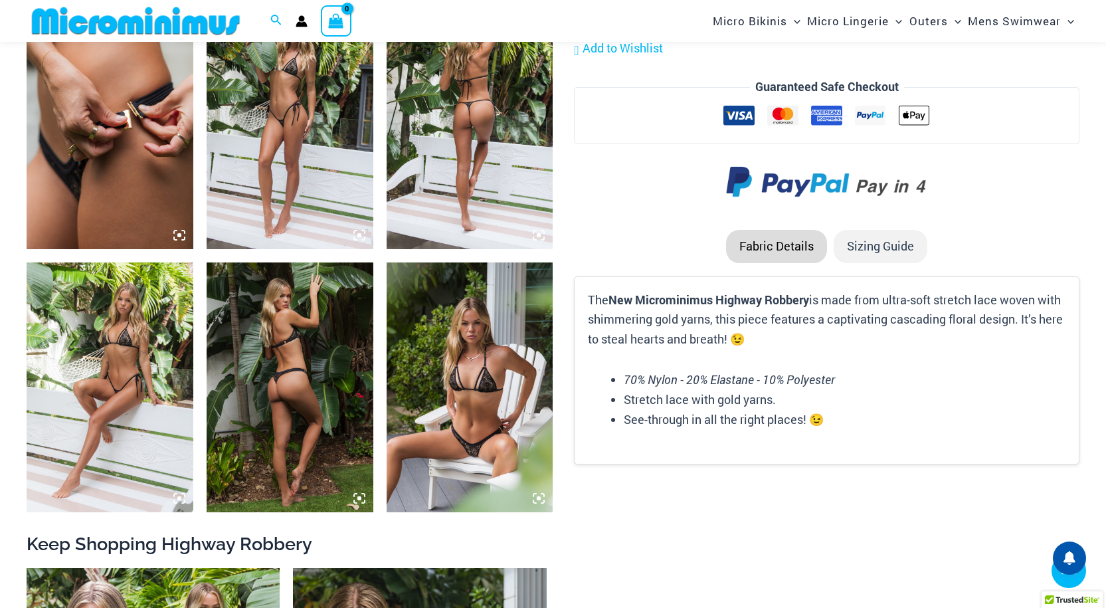
scroll to position [1452, 0]
